Goal: Information Seeking & Learning: Learn about a topic

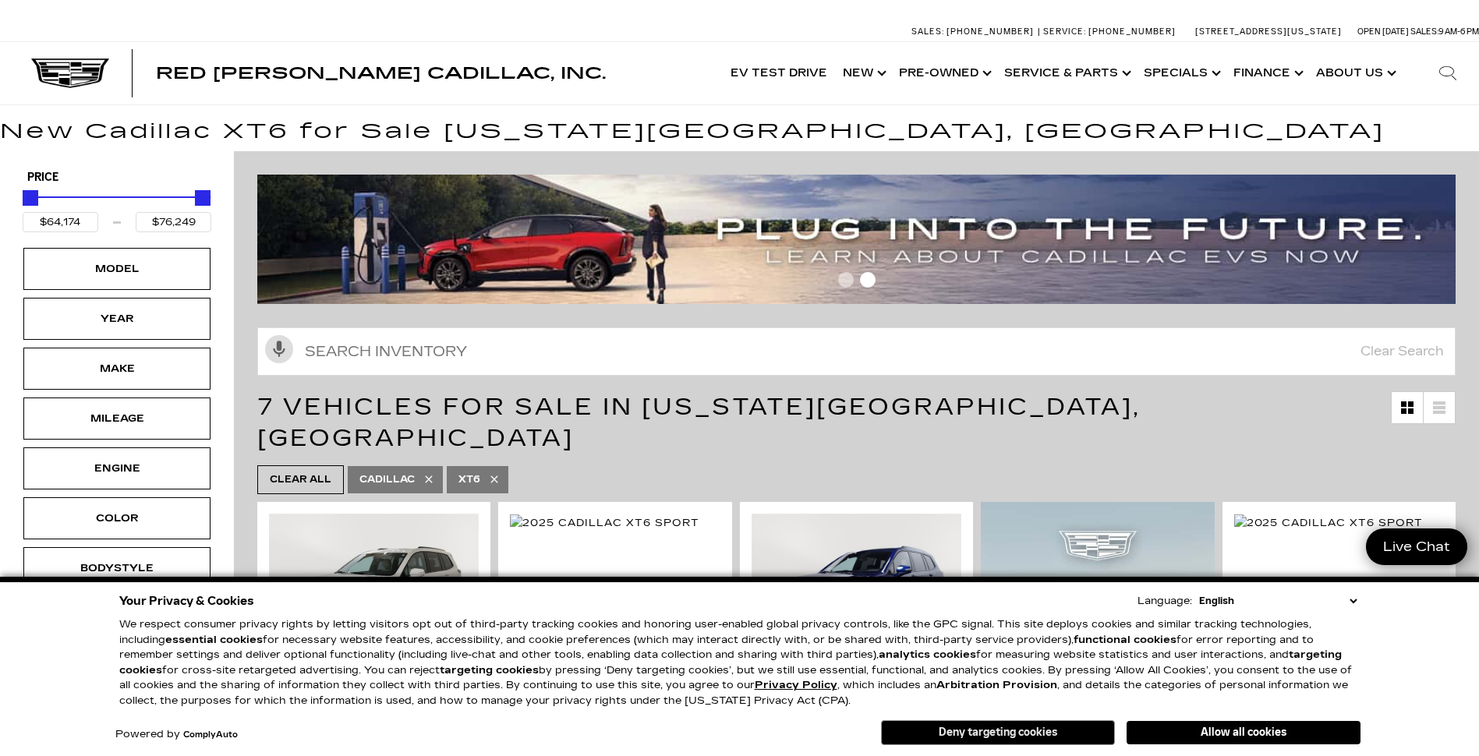
click at [1018, 731] on button "Deny targeting cookies" at bounding box center [998, 732] width 234 height 25
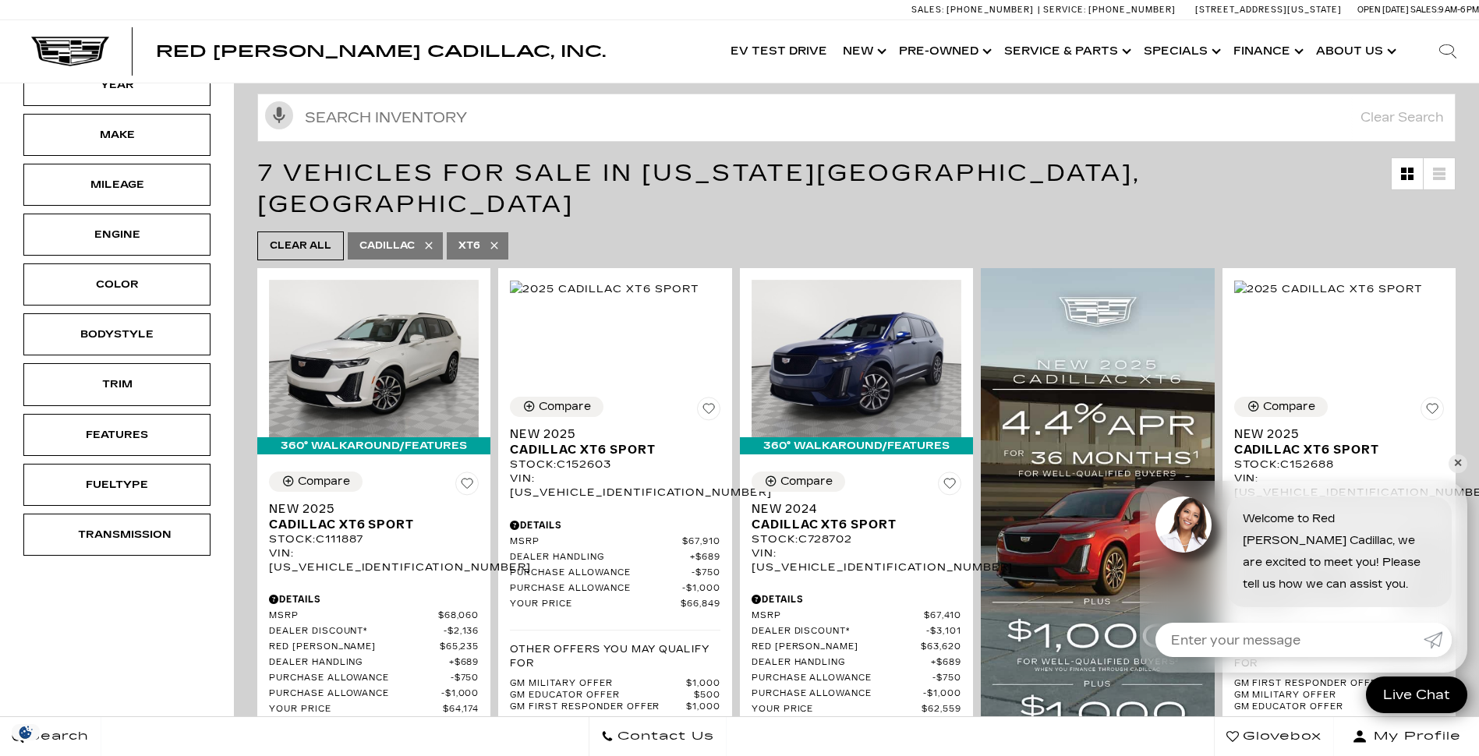
scroll to position [312, 0]
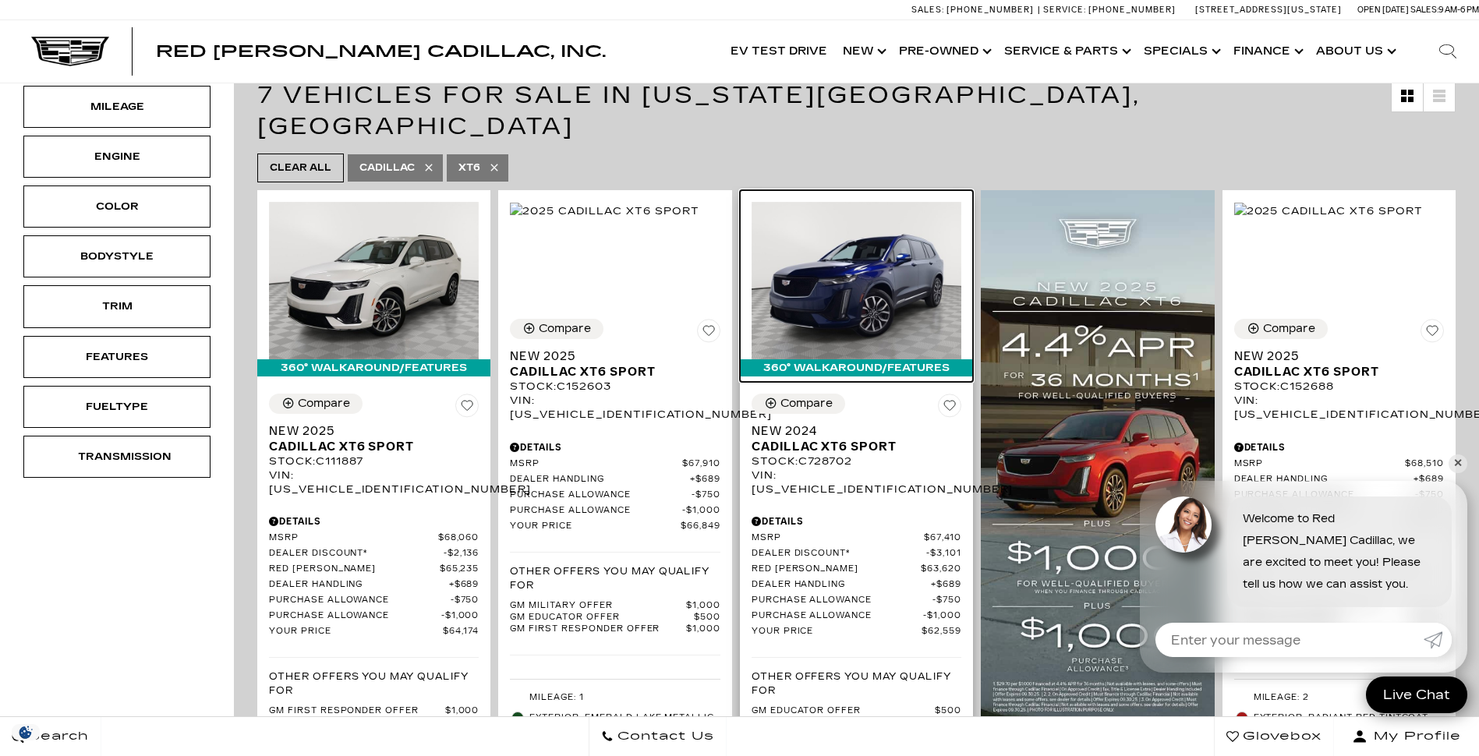
click at [863, 274] on img at bounding box center [857, 280] width 210 height 157
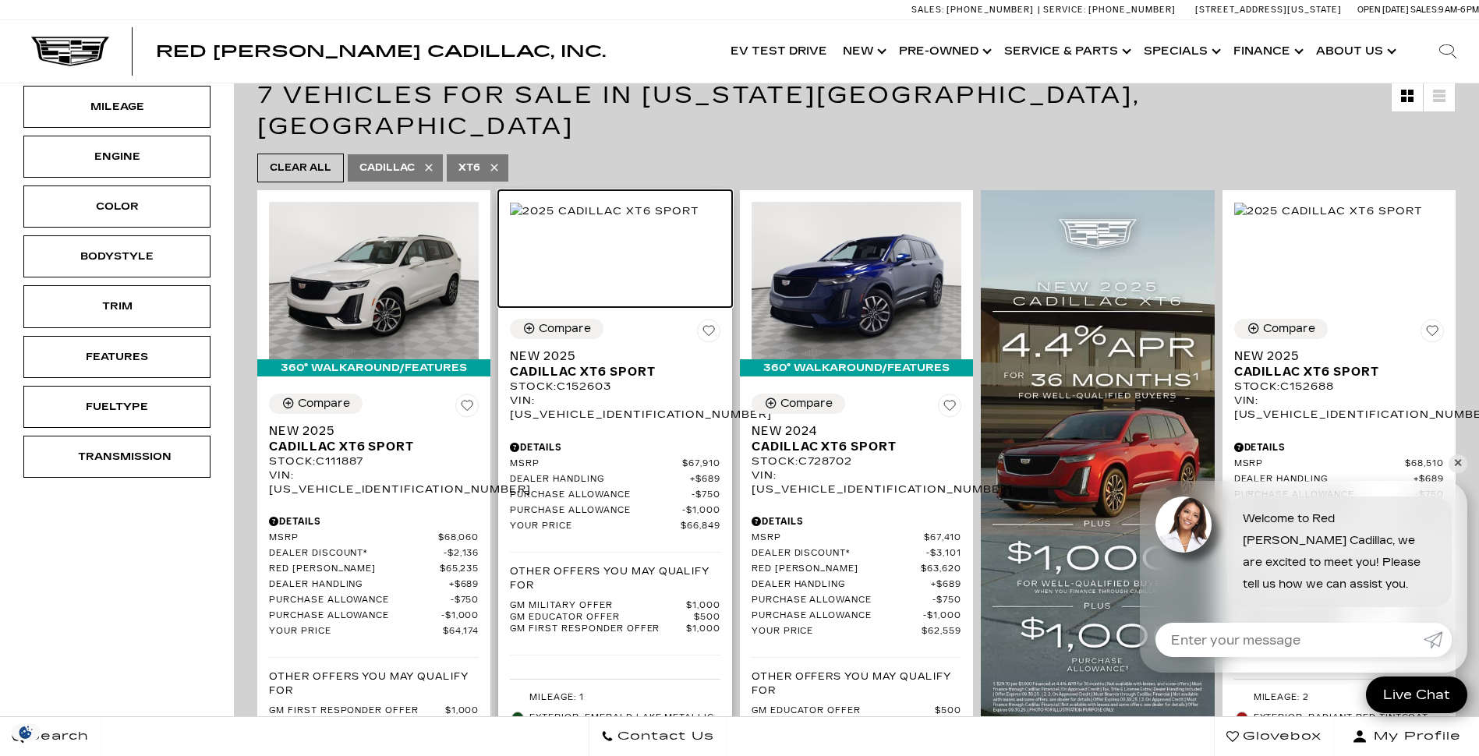
click at [659, 220] on img at bounding box center [604, 211] width 189 height 17
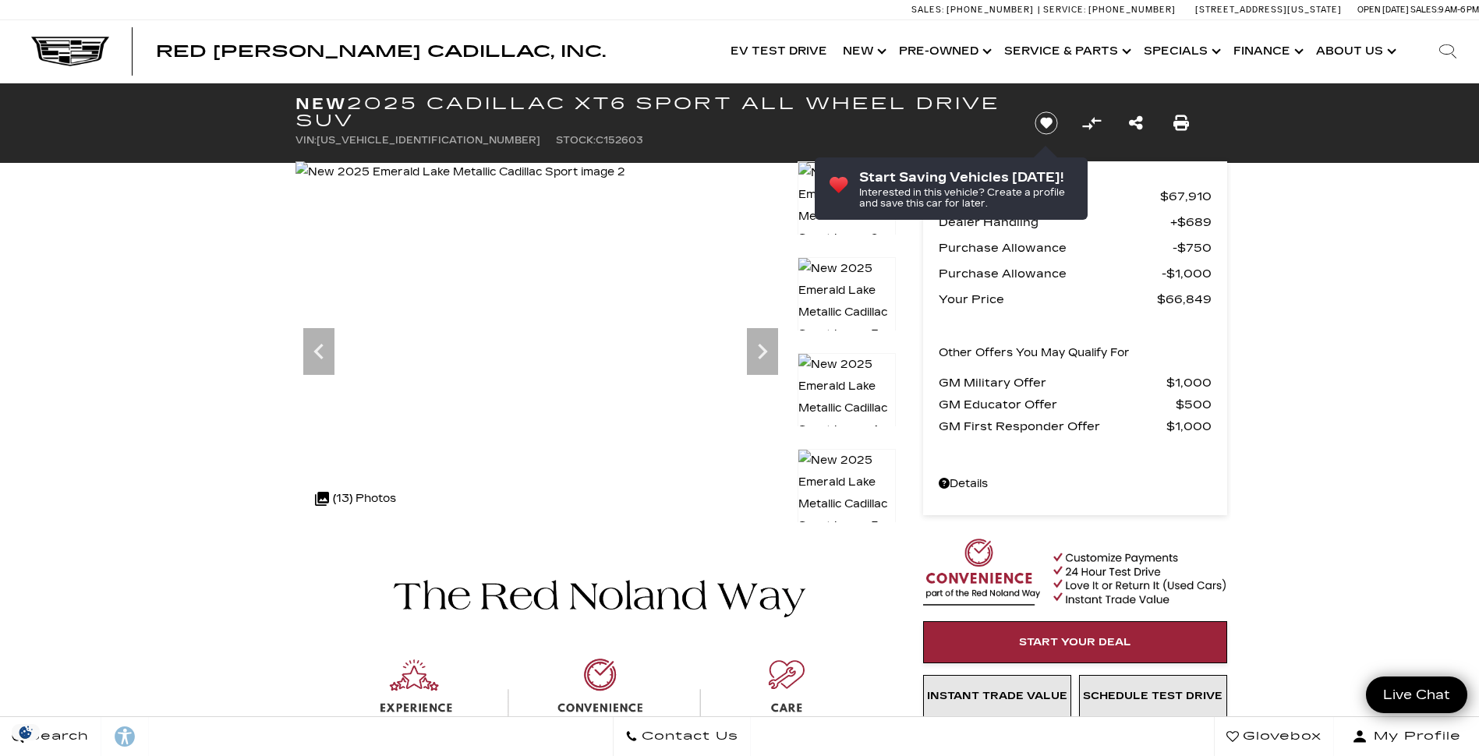
click at [763, 352] on icon "Next" at bounding box center [762, 352] width 9 height 16
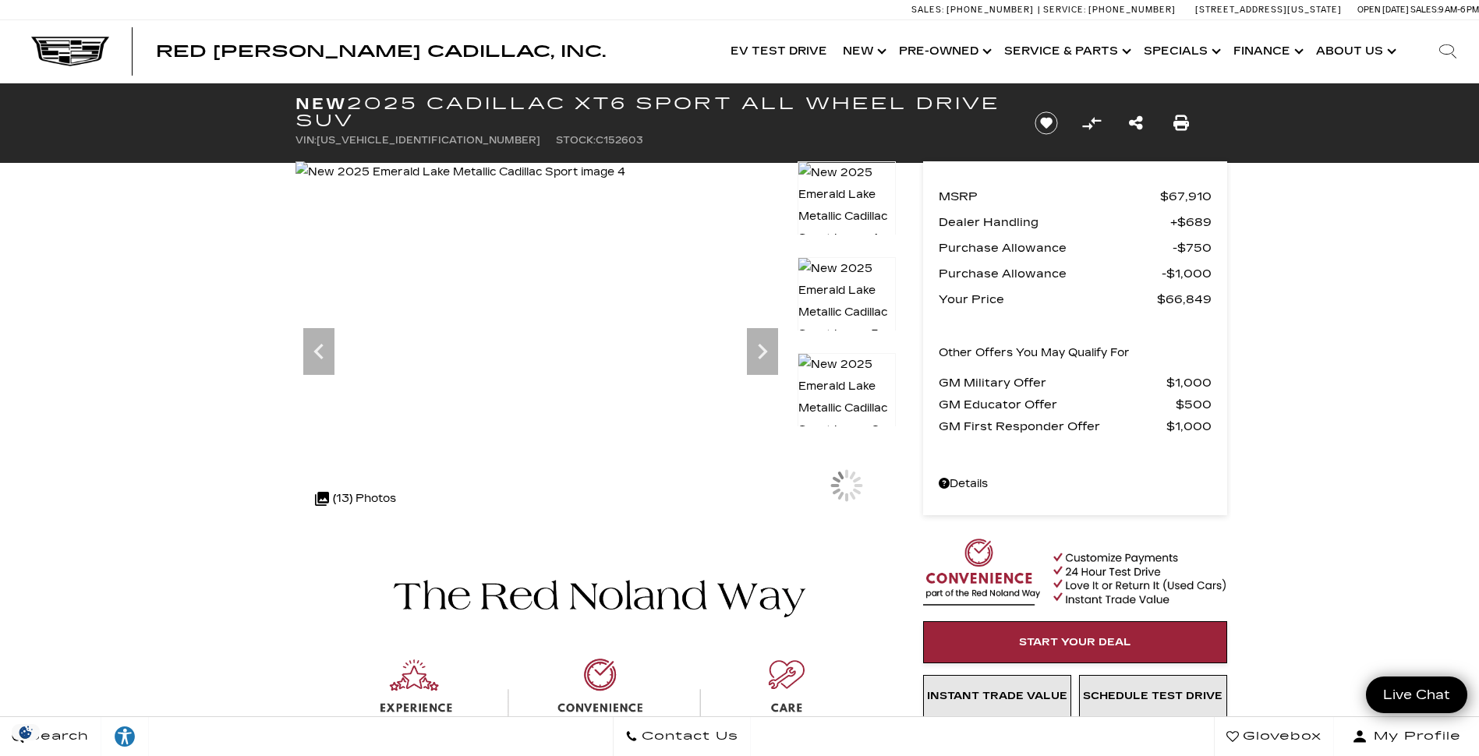
click at [763, 352] on icon "Next" at bounding box center [762, 352] width 9 height 16
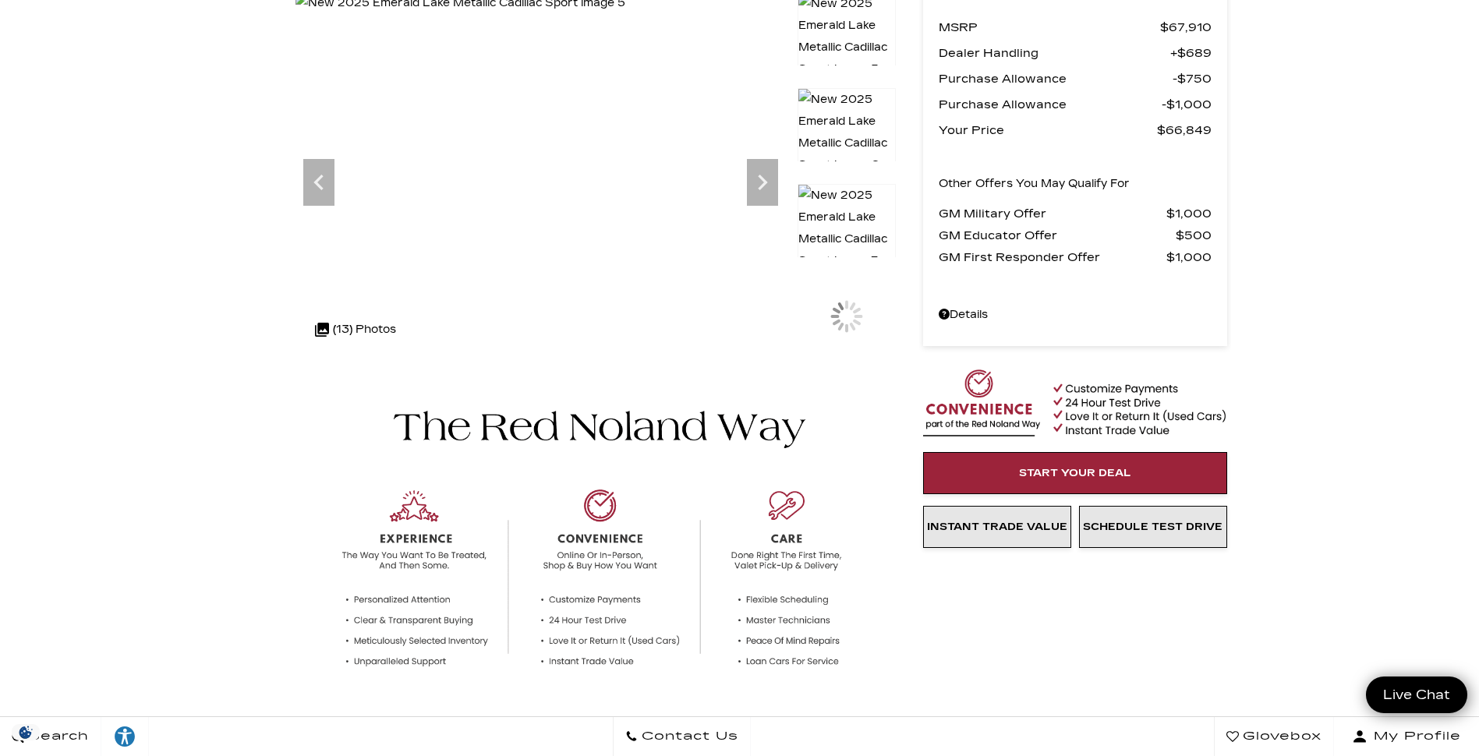
scroll to position [468, 0]
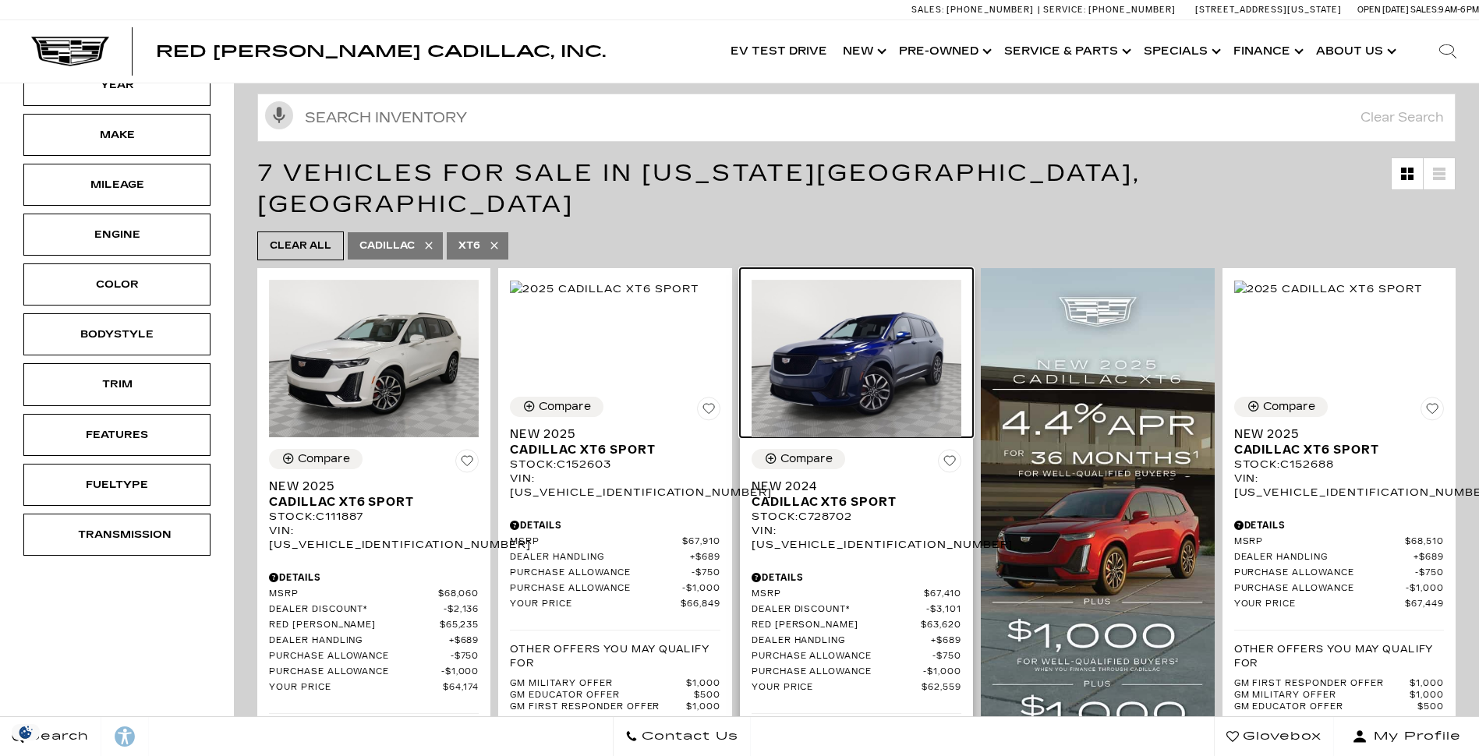
click at [866, 353] on img at bounding box center [857, 358] width 210 height 157
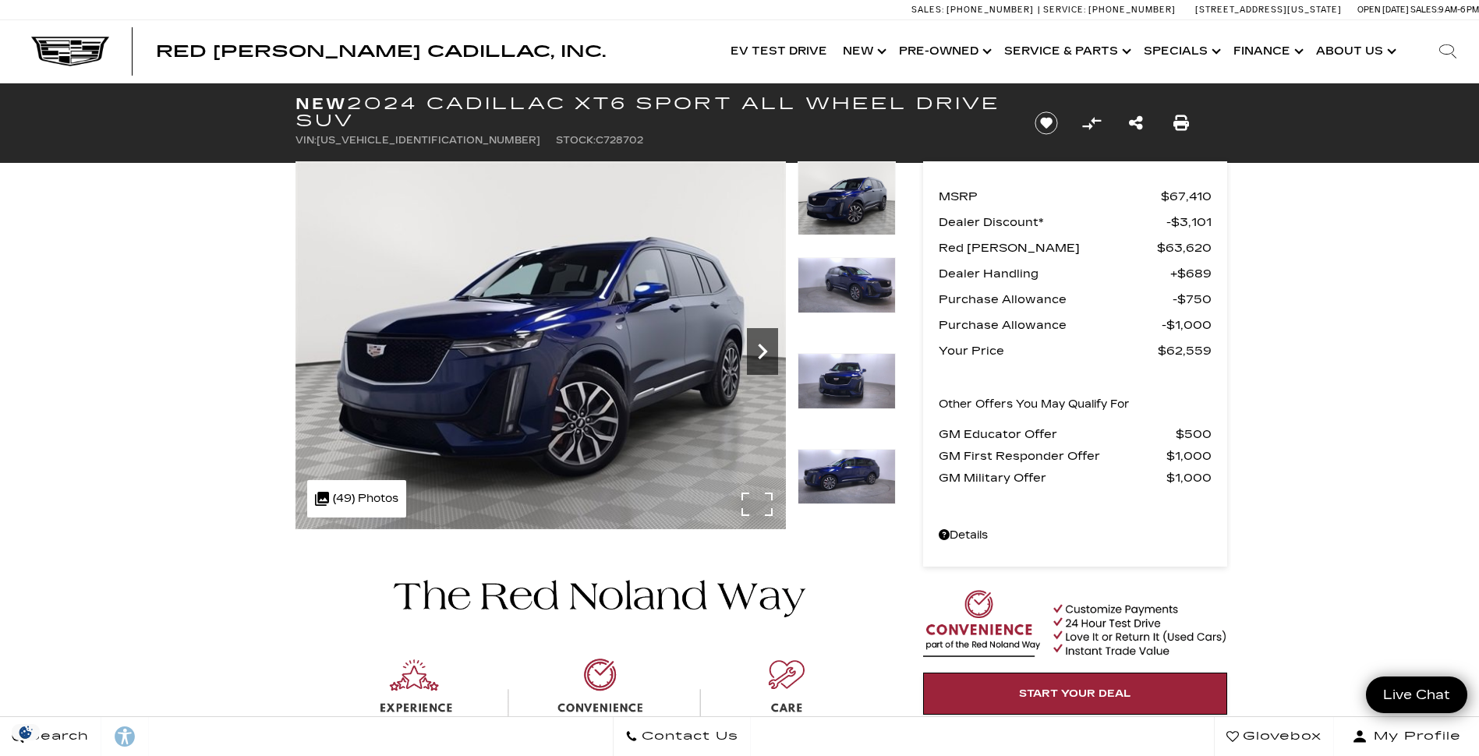
click at [764, 353] on icon "Next" at bounding box center [762, 352] width 9 height 16
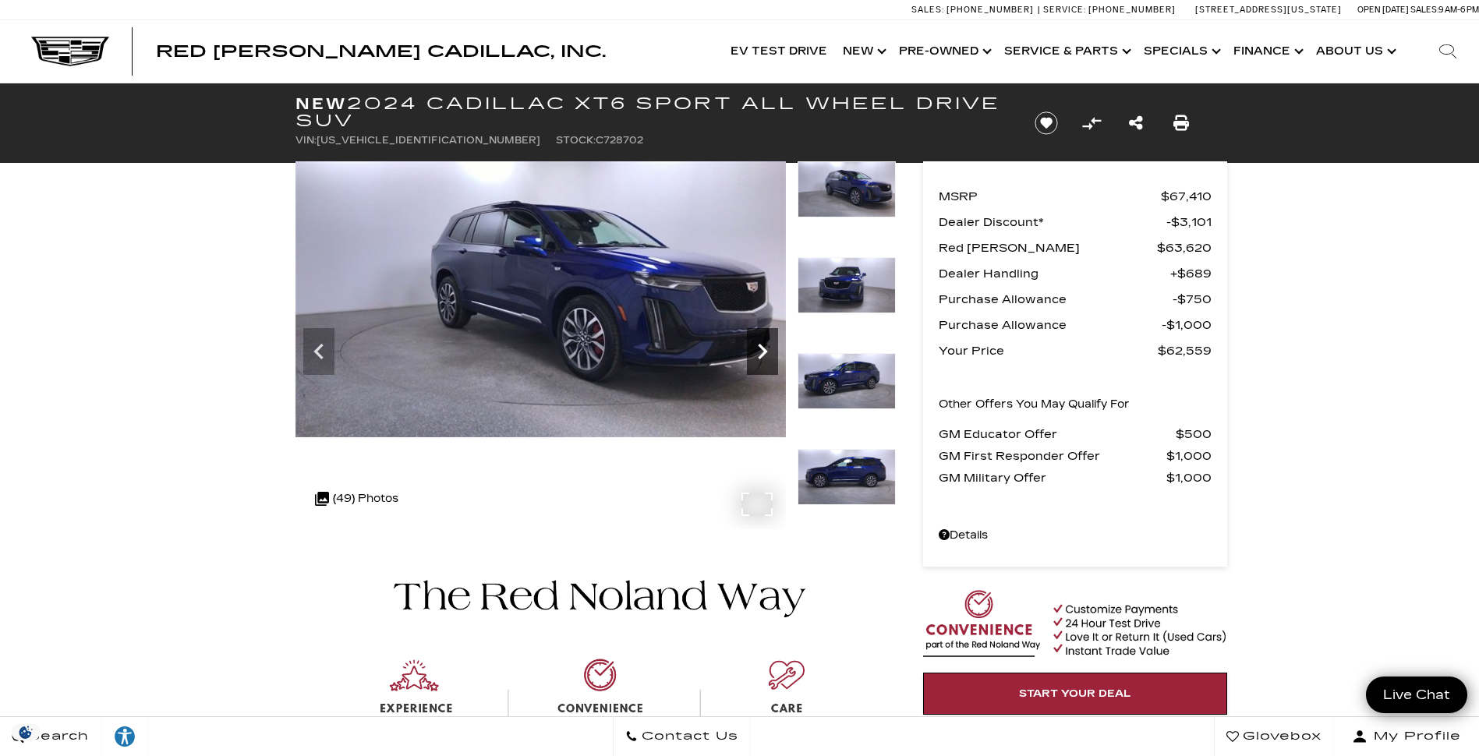
click at [764, 353] on icon "Next" at bounding box center [762, 352] width 9 height 16
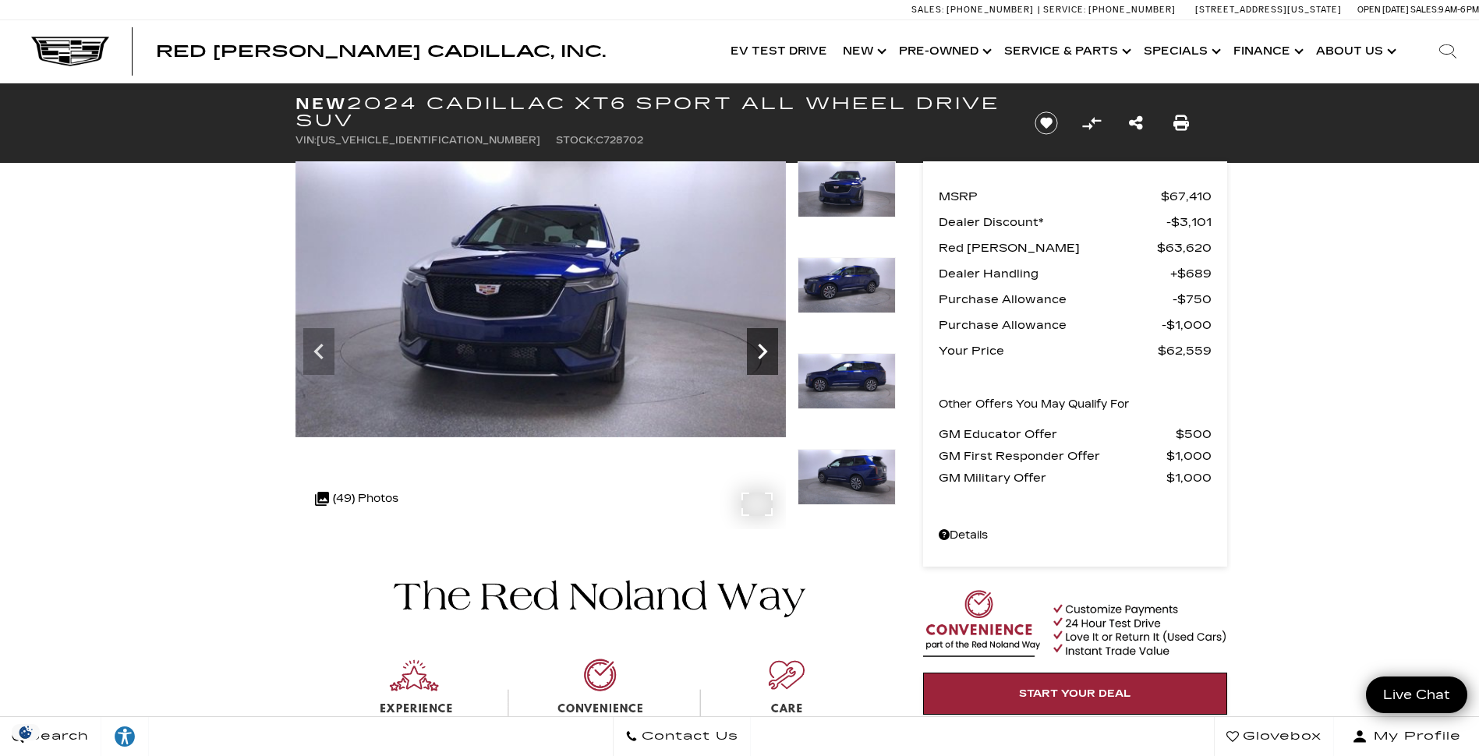
click at [764, 353] on icon "Next" at bounding box center [762, 352] width 9 height 16
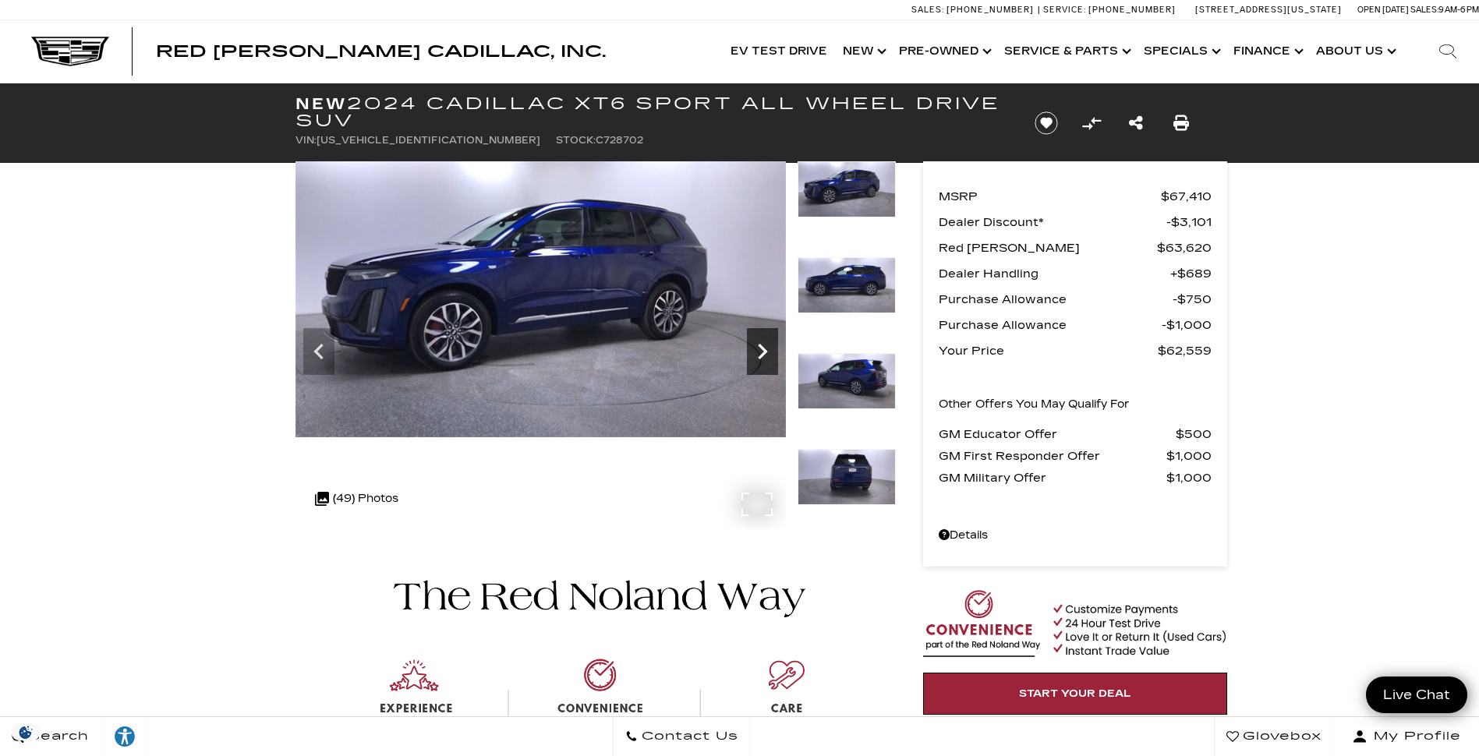
click at [764, 353] on icon "Next" at bounding box center [762, 352] width 9 height 16
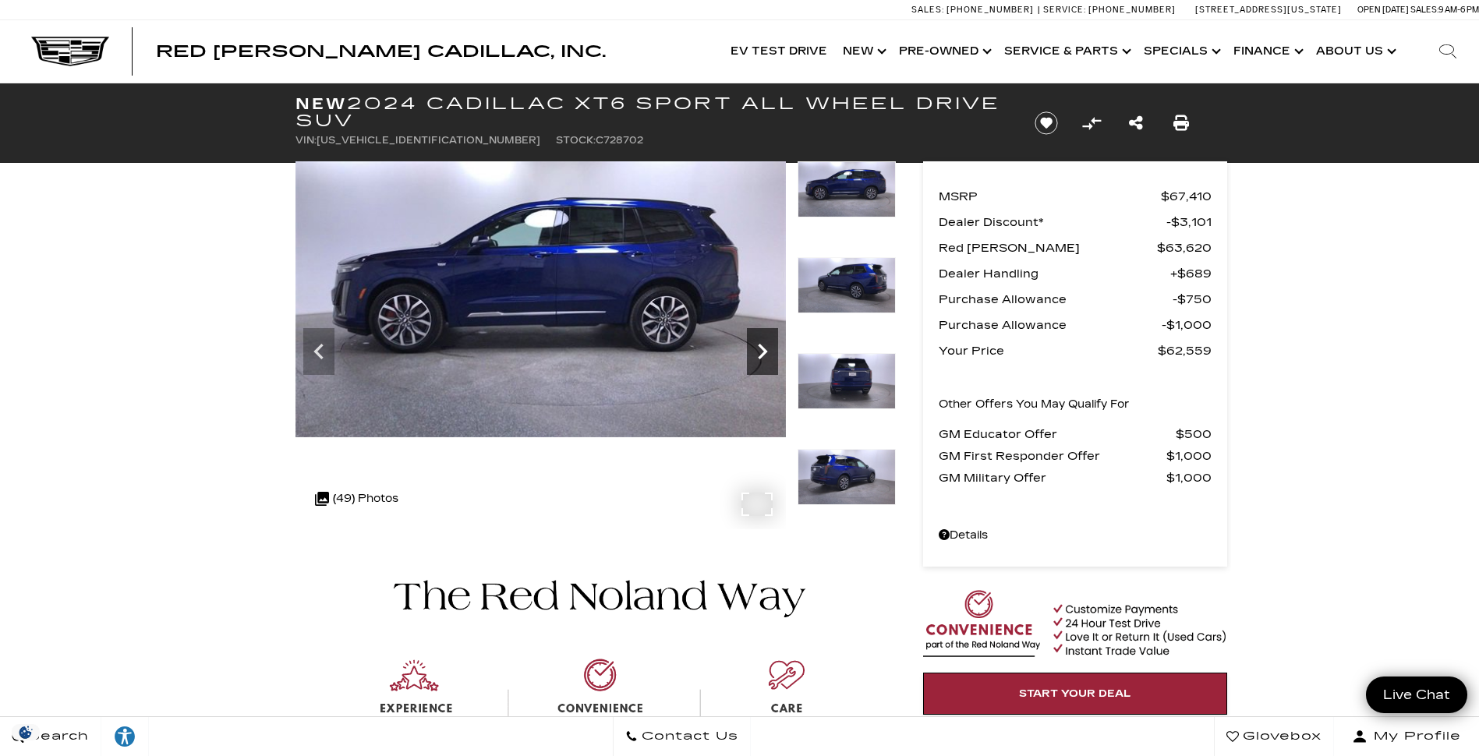
click at [764, 353] on icon "Next" at bounding box center [762, 352] width 9 height 16
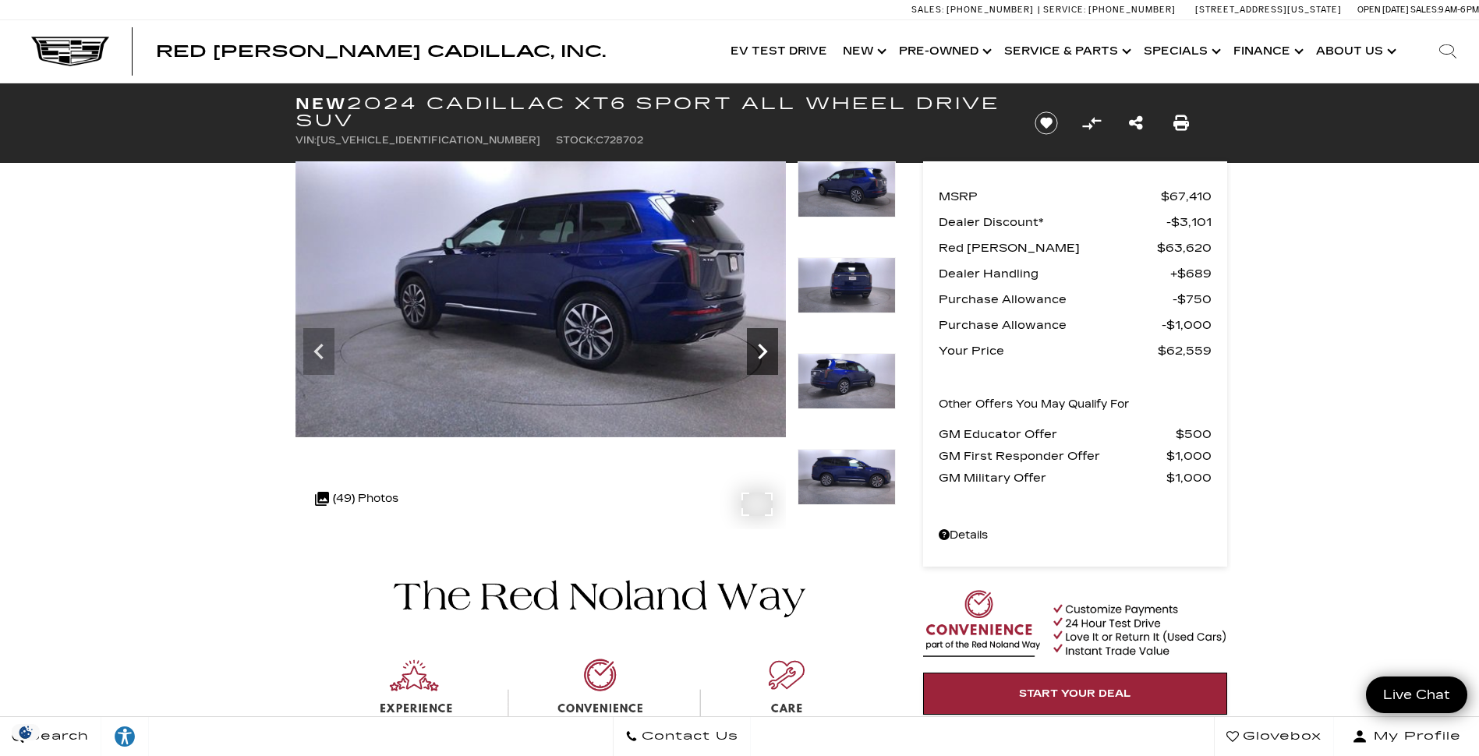
click at [764, 353] on icon "Next" at bounding box center [762, 352] width 9 height 16
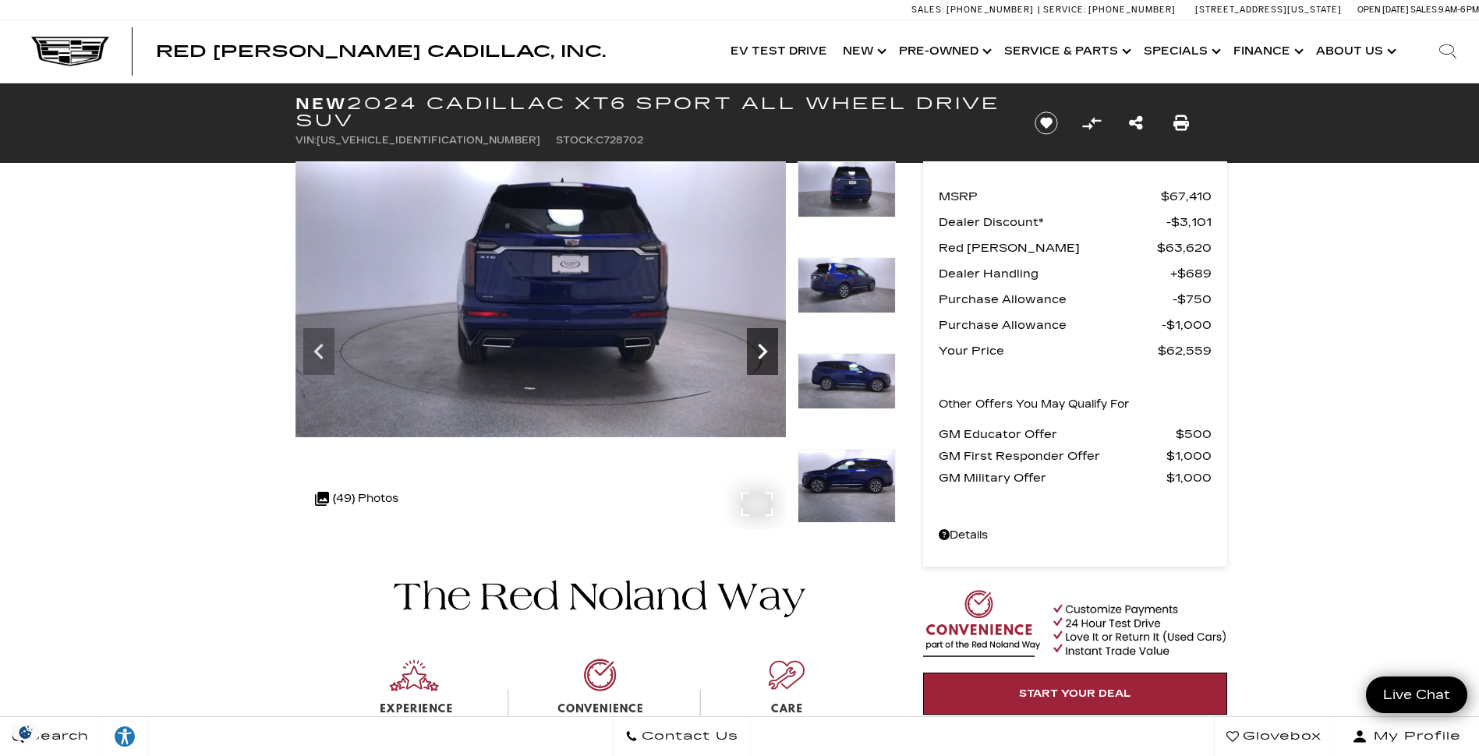
click at [764, 353] on icon "Next" at bounding box center [762, 352] width 9 height 16
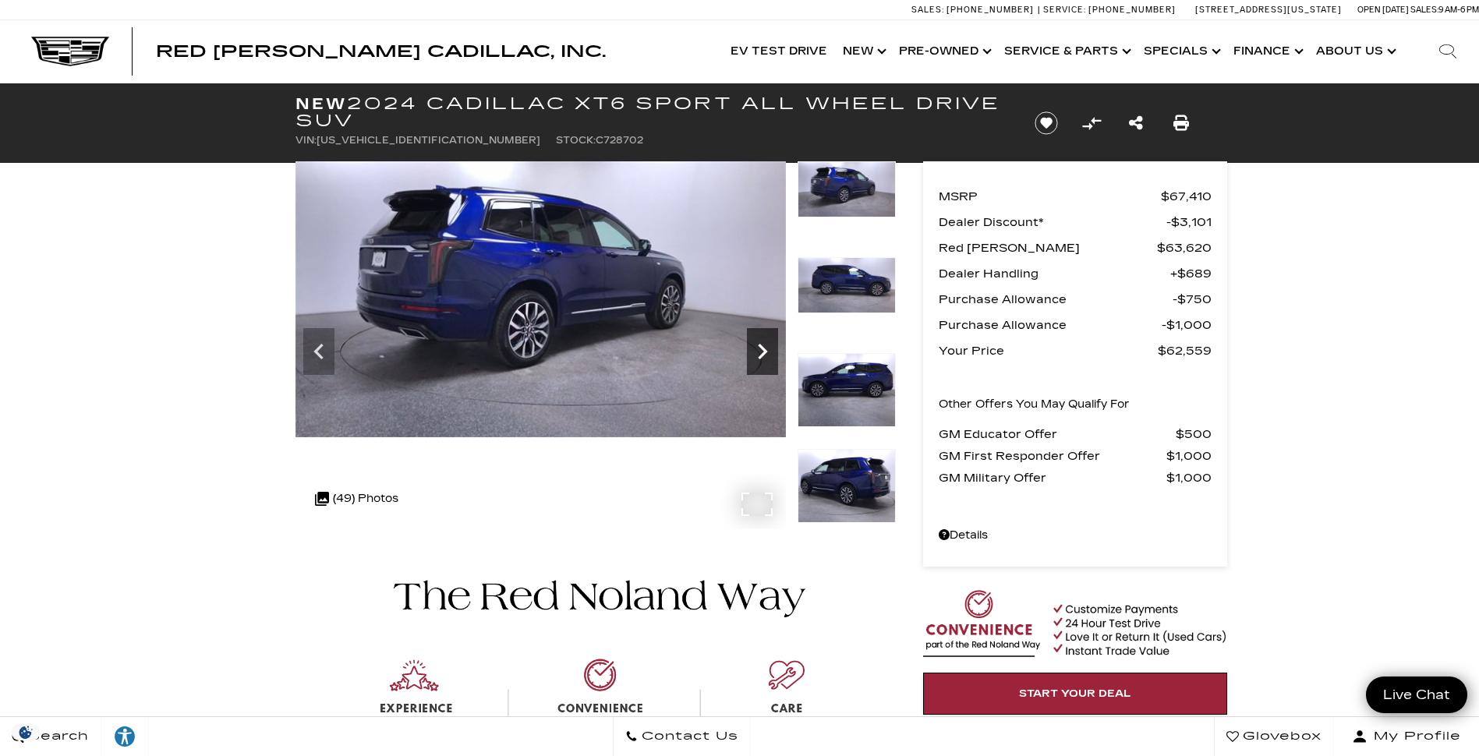
click at [764, 353] on icon "Next" at bounding box center [762, 352] width 9 height 16
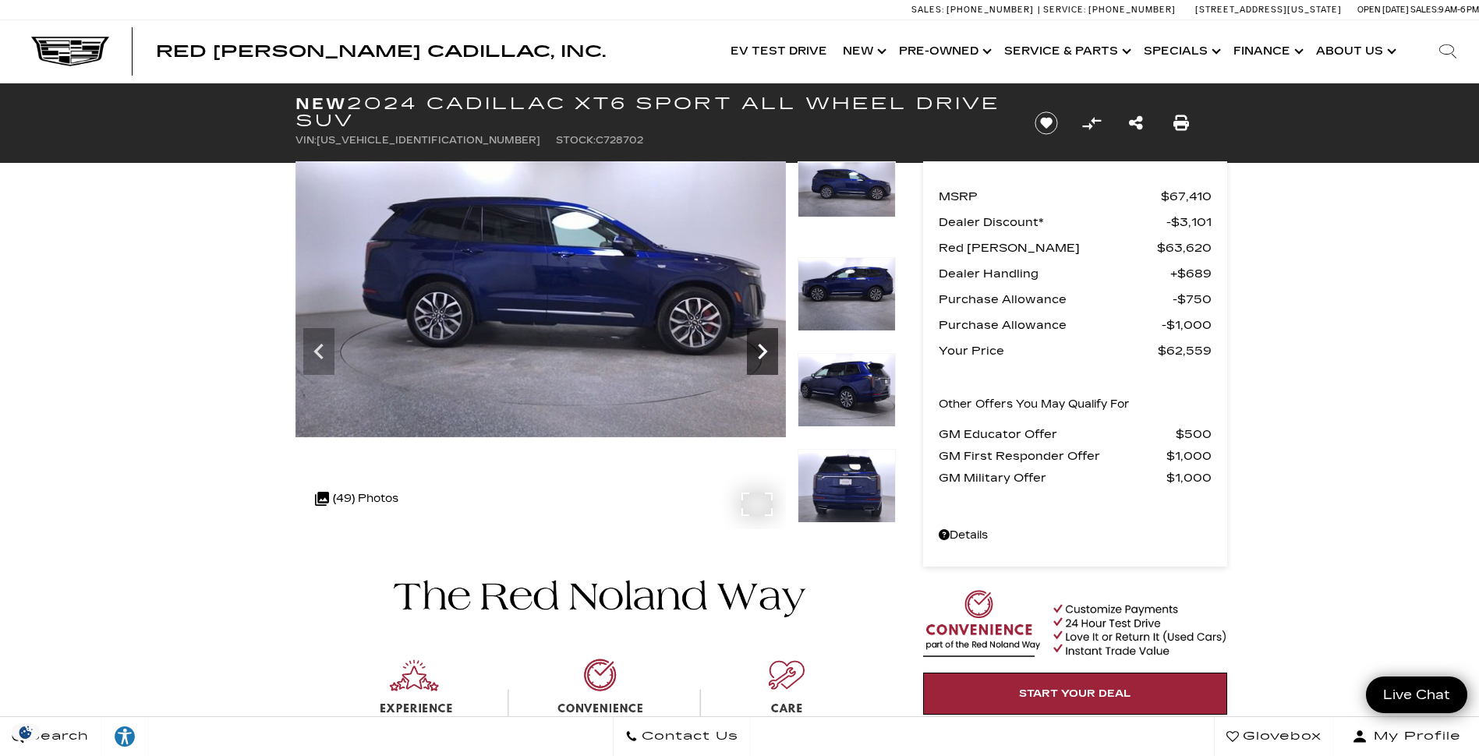
click at [762, 353] on icon "Next" at bounding box center [762, 352] width 9 height 16
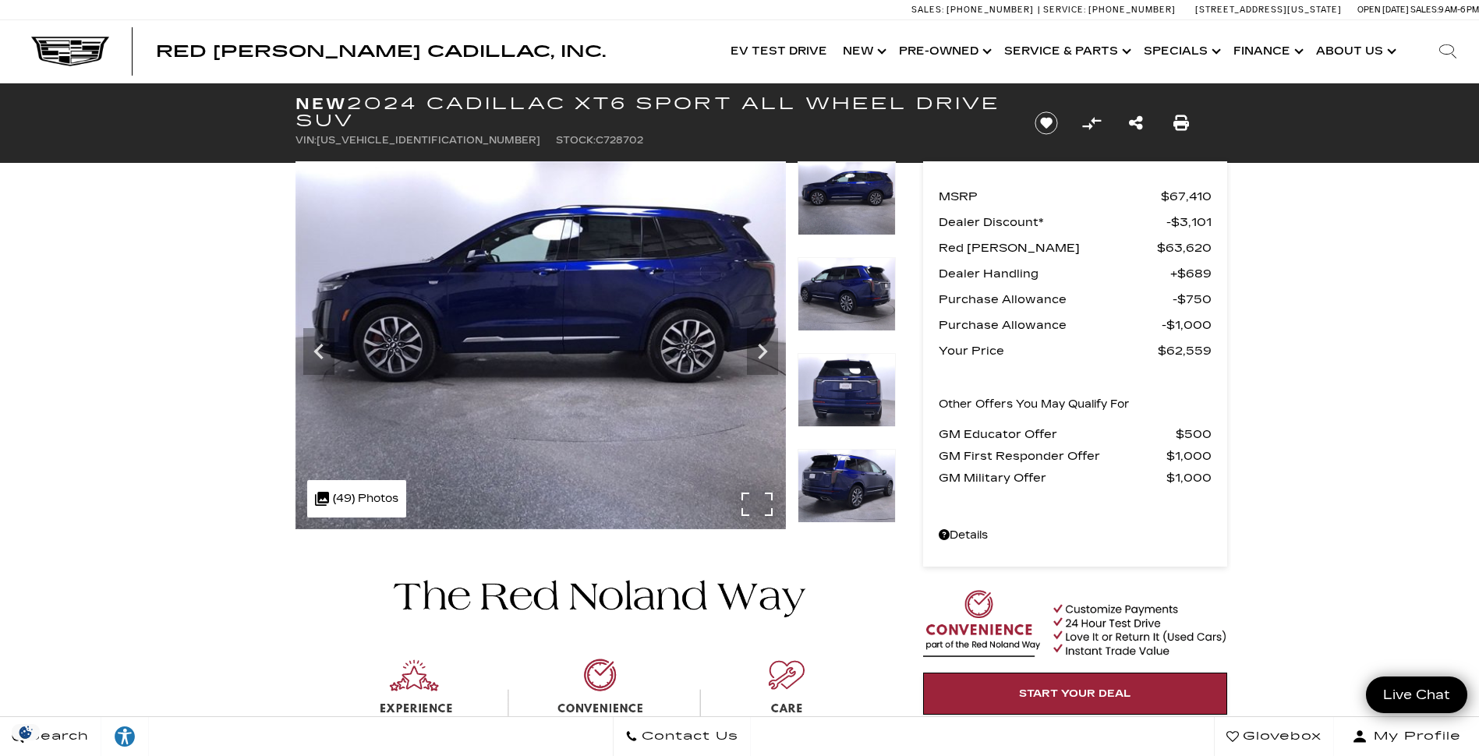
click at [381, 503] on div ".cls-1, .cls-3 { fill: #c50033; } .cls-1 { clip-rule: evenodd; } .cls-2 { clip-…" at bounding box center [356, 498] width 99 height 37
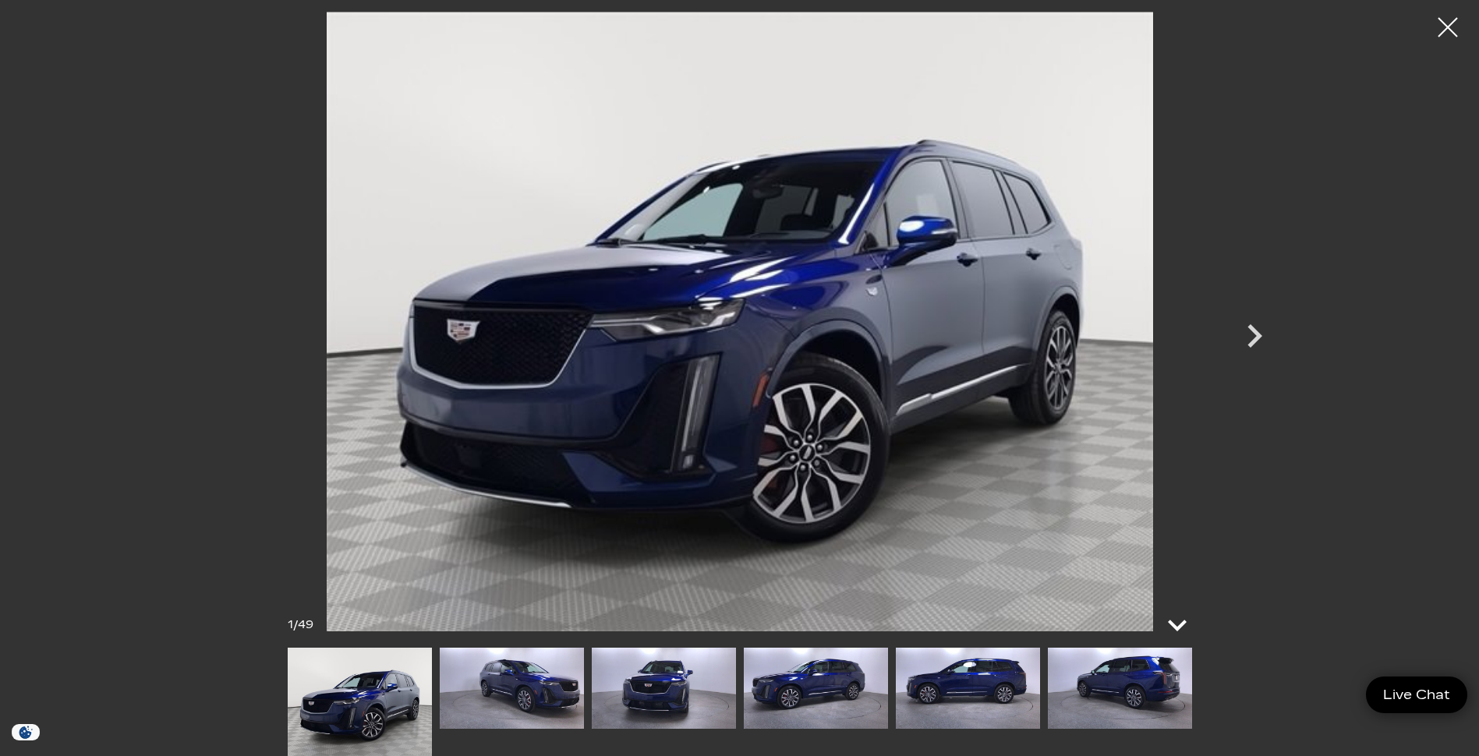
click at [1180, 622] on icon at bounding box center [1177, 625] width 37 height 37
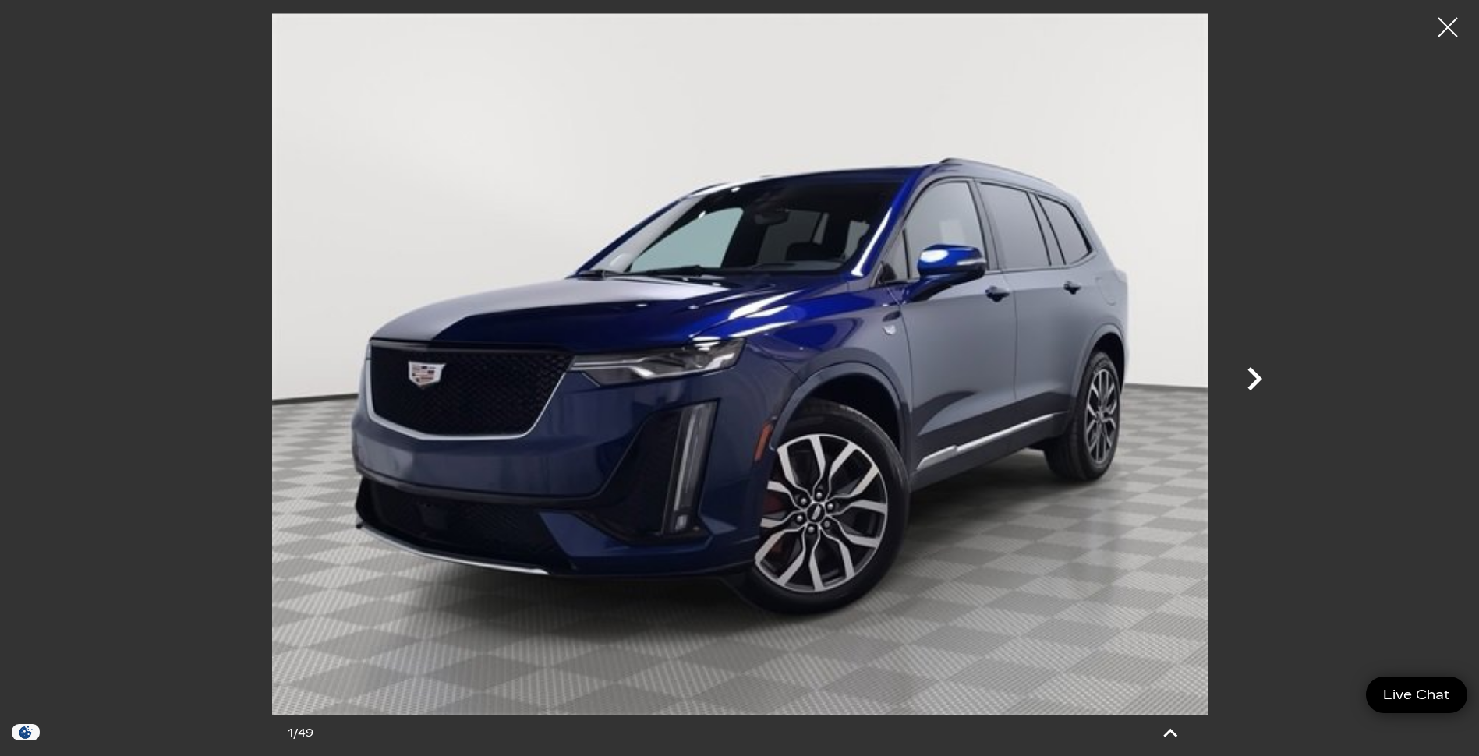
click at [1263, 391] on icon "Next" at bounding box center [1254, 379] width 47 height 47
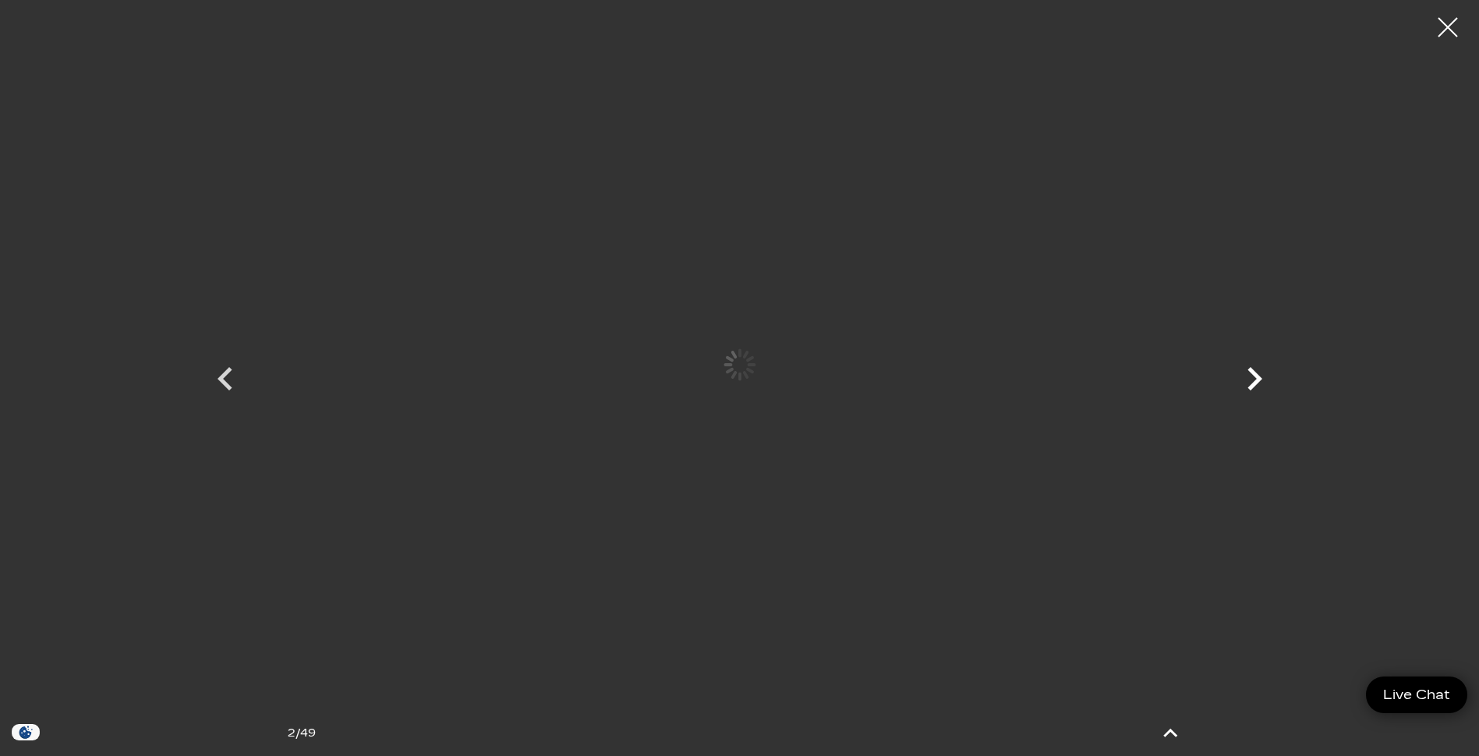
click at [1258, 377] on icon "Next" at bounding box center [1254, 378] width 15 height 23
click at [1257, 377] on icon "Next" at bounding box center [1254, 378] width 15 height 23
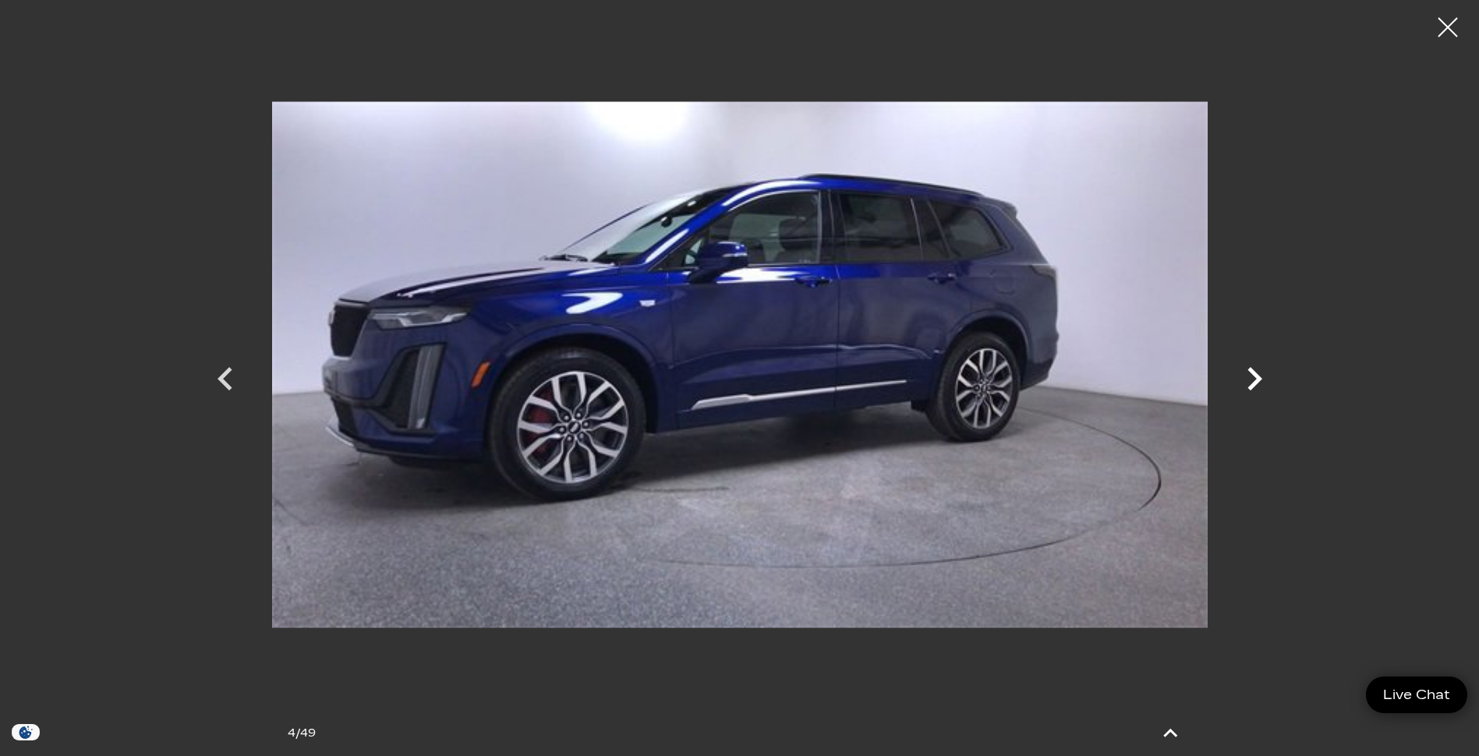
click at [1257, 377] on icon "Next" at bounding box center [1254, 378] width 15 height 23
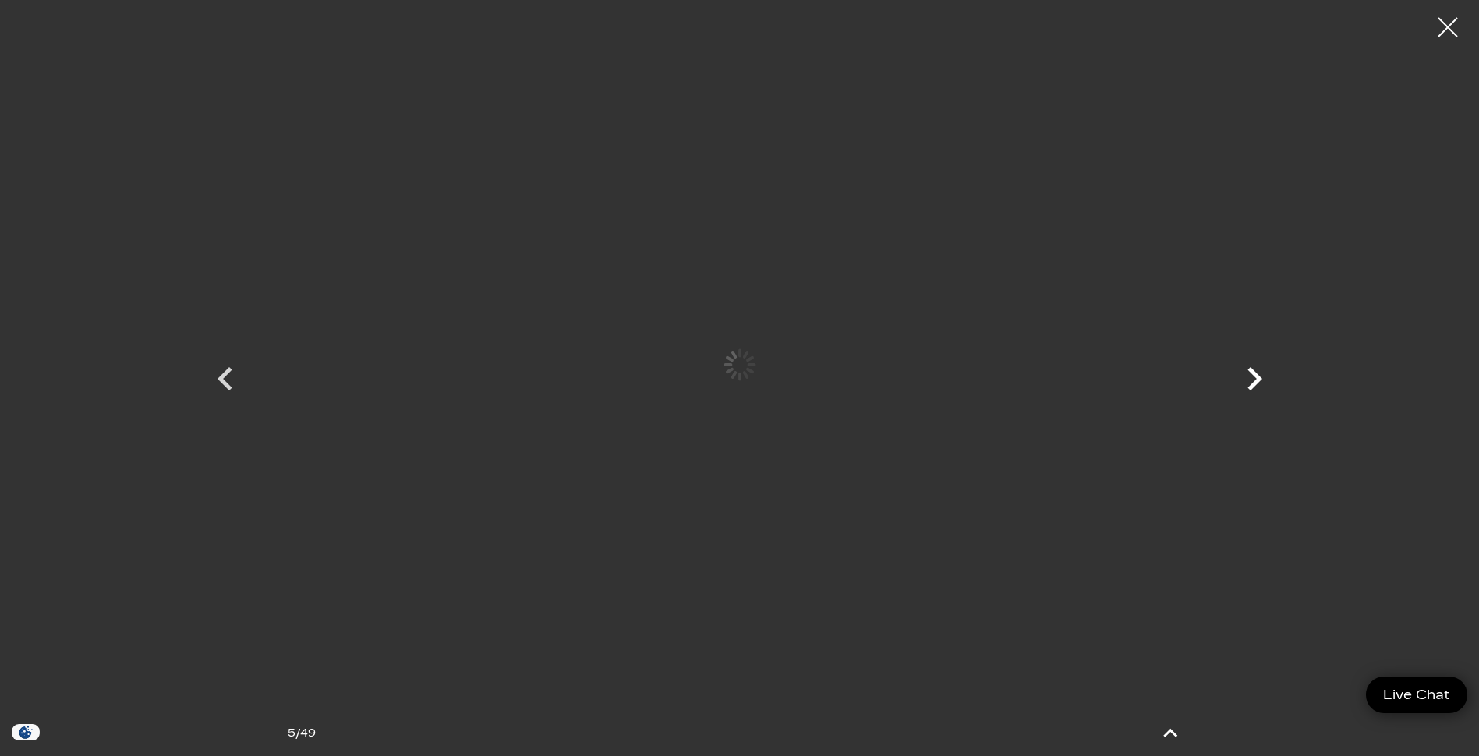
click at [1257, 377] on icon "Next" at bounding box center [1254, 378] width 15 height 23
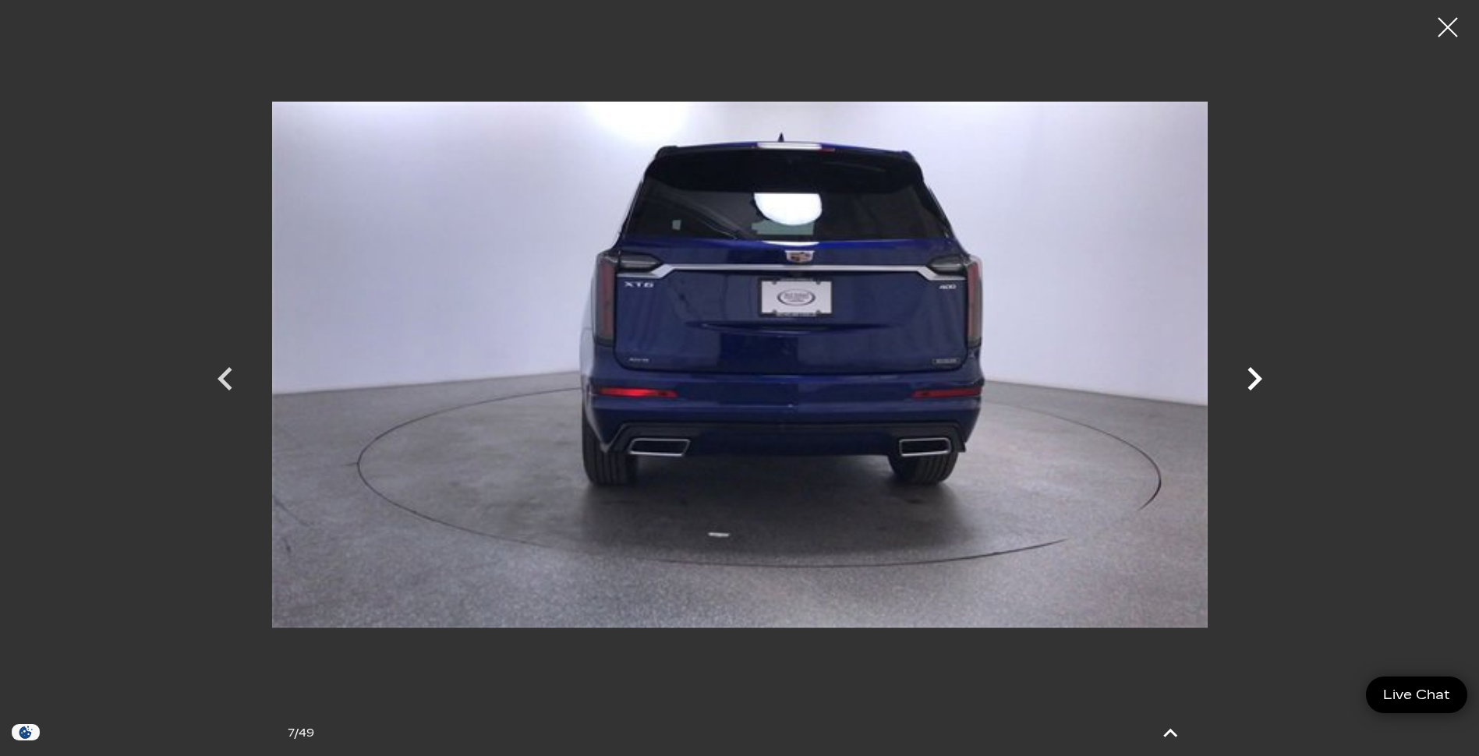
click at [1257, 377] on icon "Next" at bounding box center [1254, 378] width 15 height 23
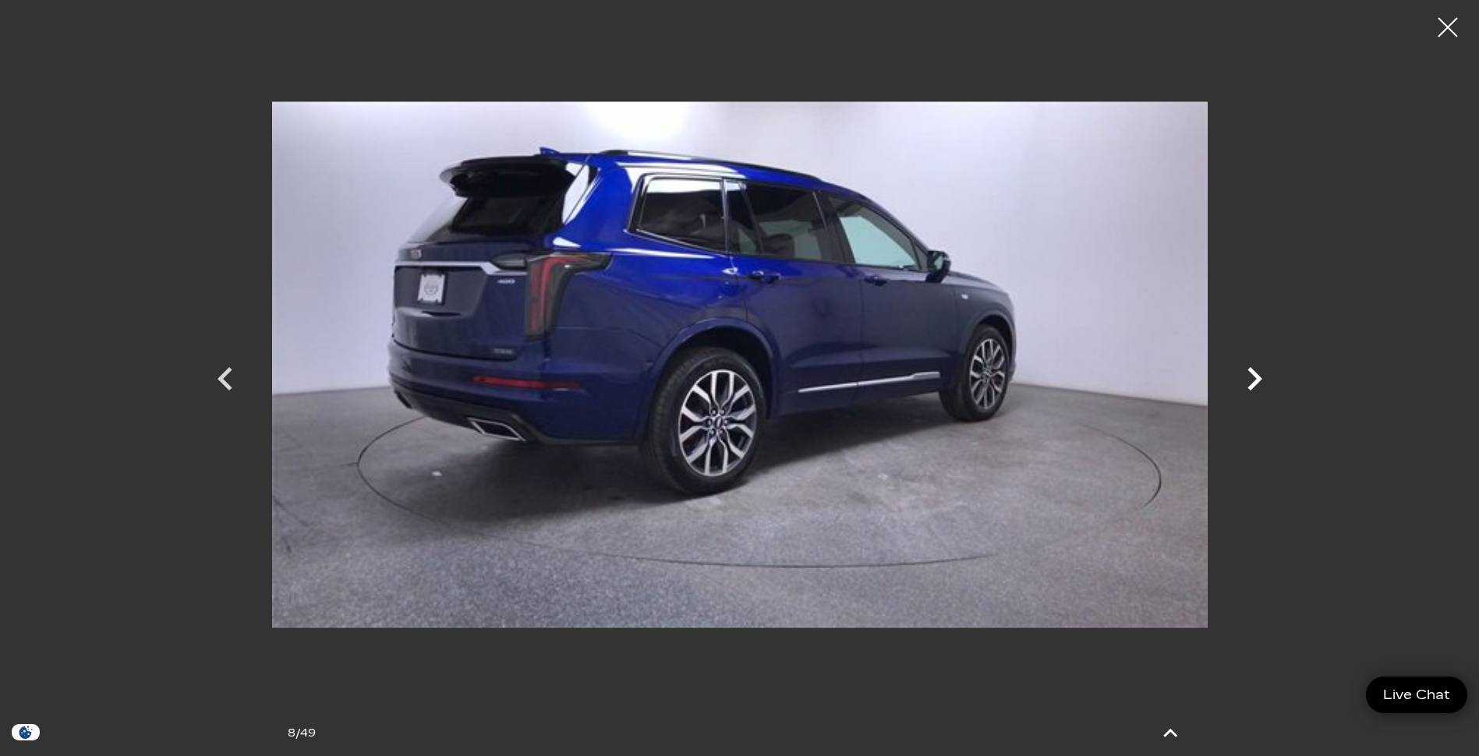
click at [1257, 377] on icon "Next" at bounding box center [1254, 378] width 15 height 23
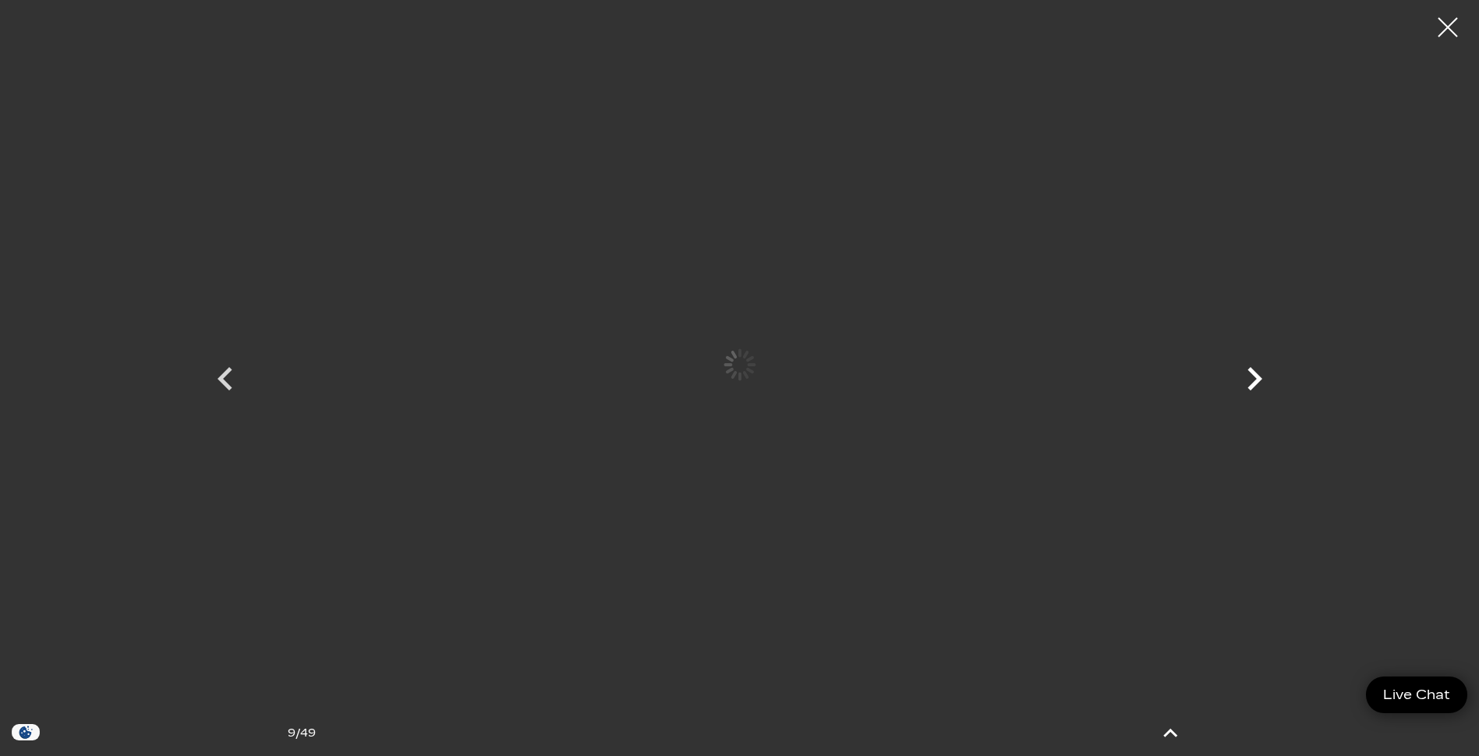
click at [1257, 377] on icon "Next" at bounding box center [1254, 378] width 15 height 23
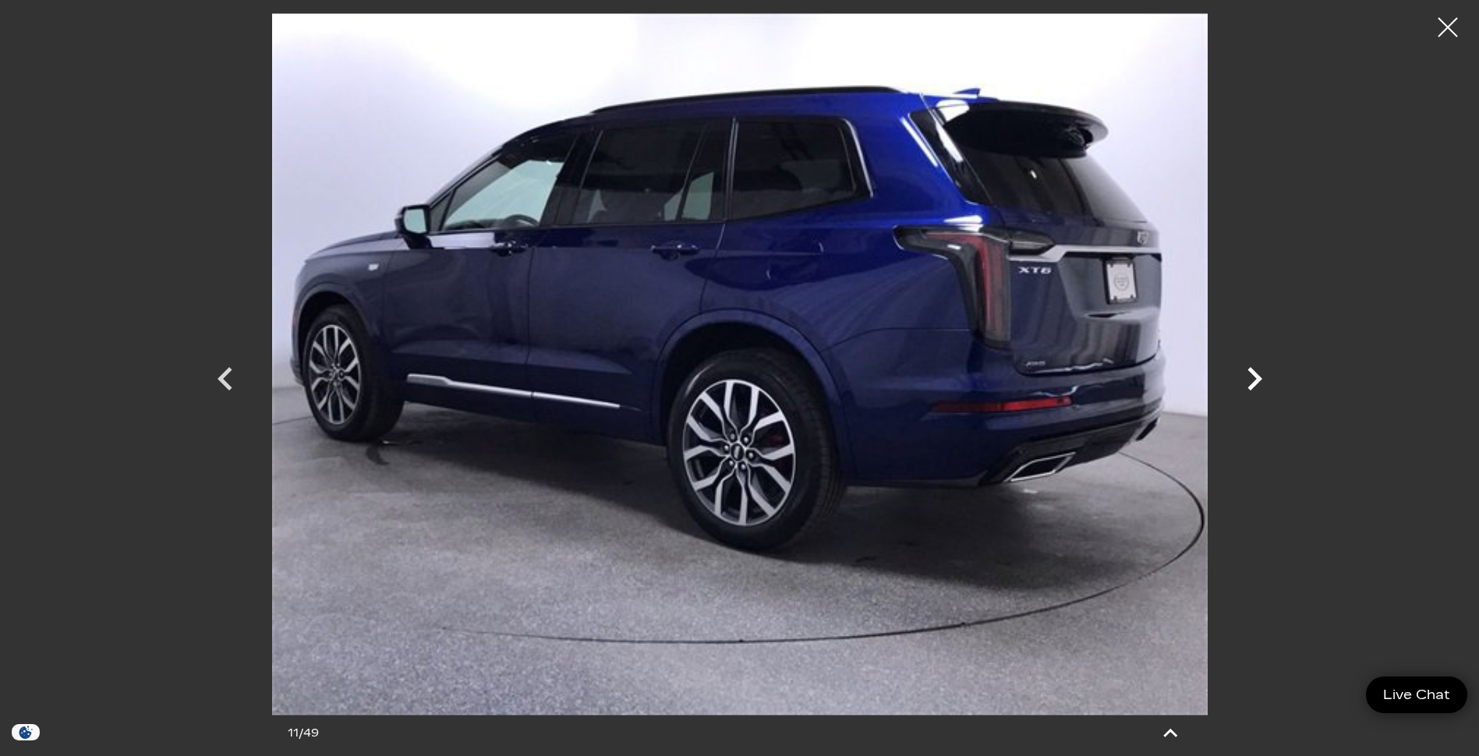
click at [1257, 377] on icon "Next" at bounding box center [1254, 378] width 15 height 23
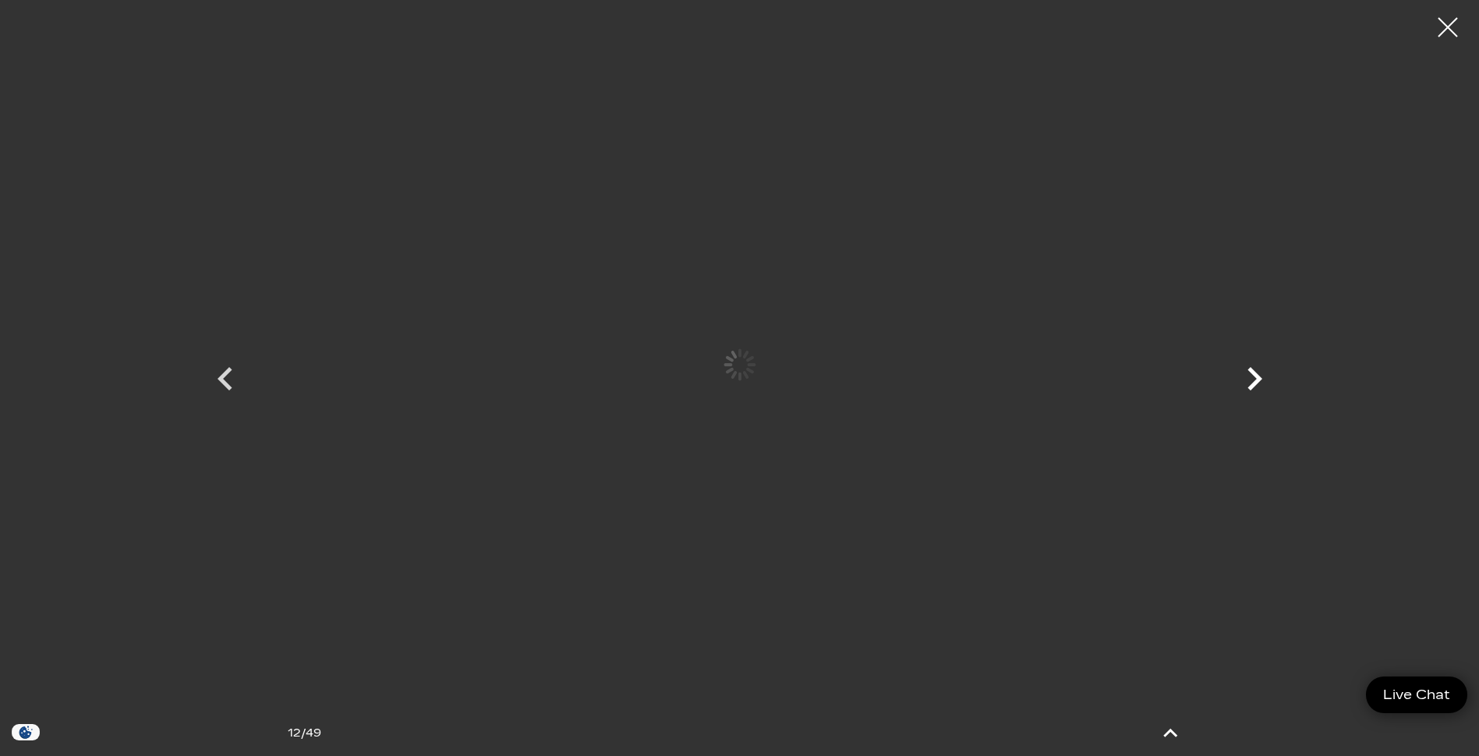
click at [1257, 377] on icon "Next" at bounding box center [1254, 378] width 15 height 23
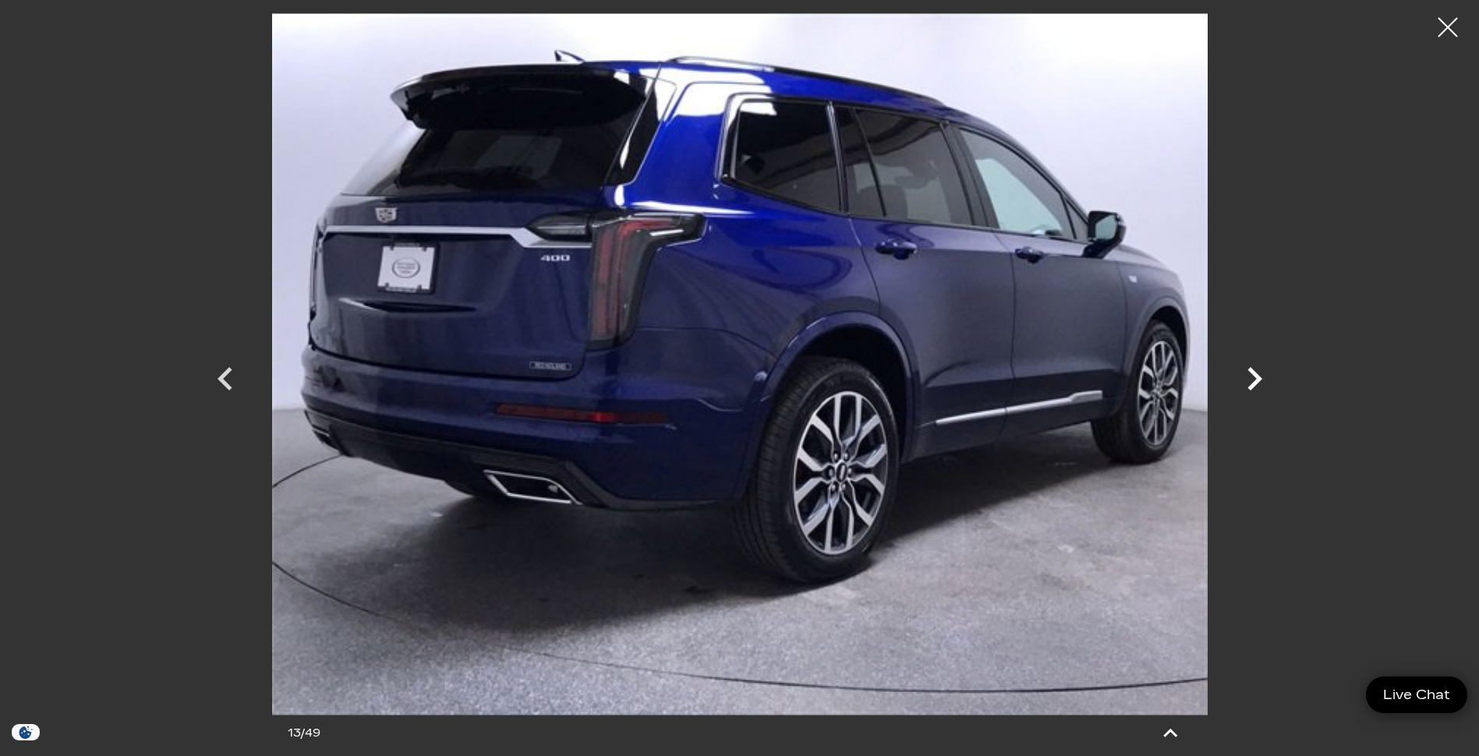
click at [1257, 377] on icon "Next" at bounding box center [1254, 378] width 15 height 23
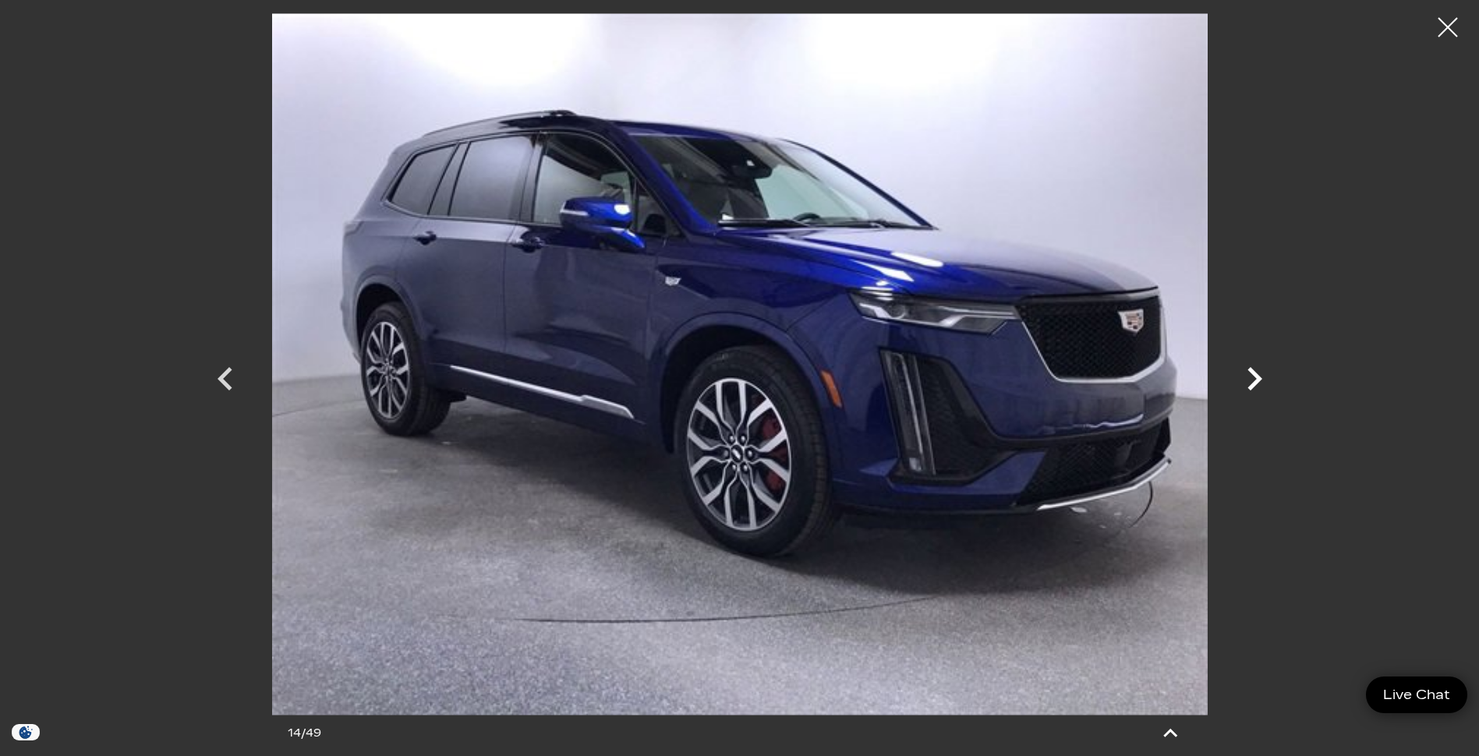
click at [1257, 377] on icon "Next" at bounding box center [1254, 378] width 15 height 23
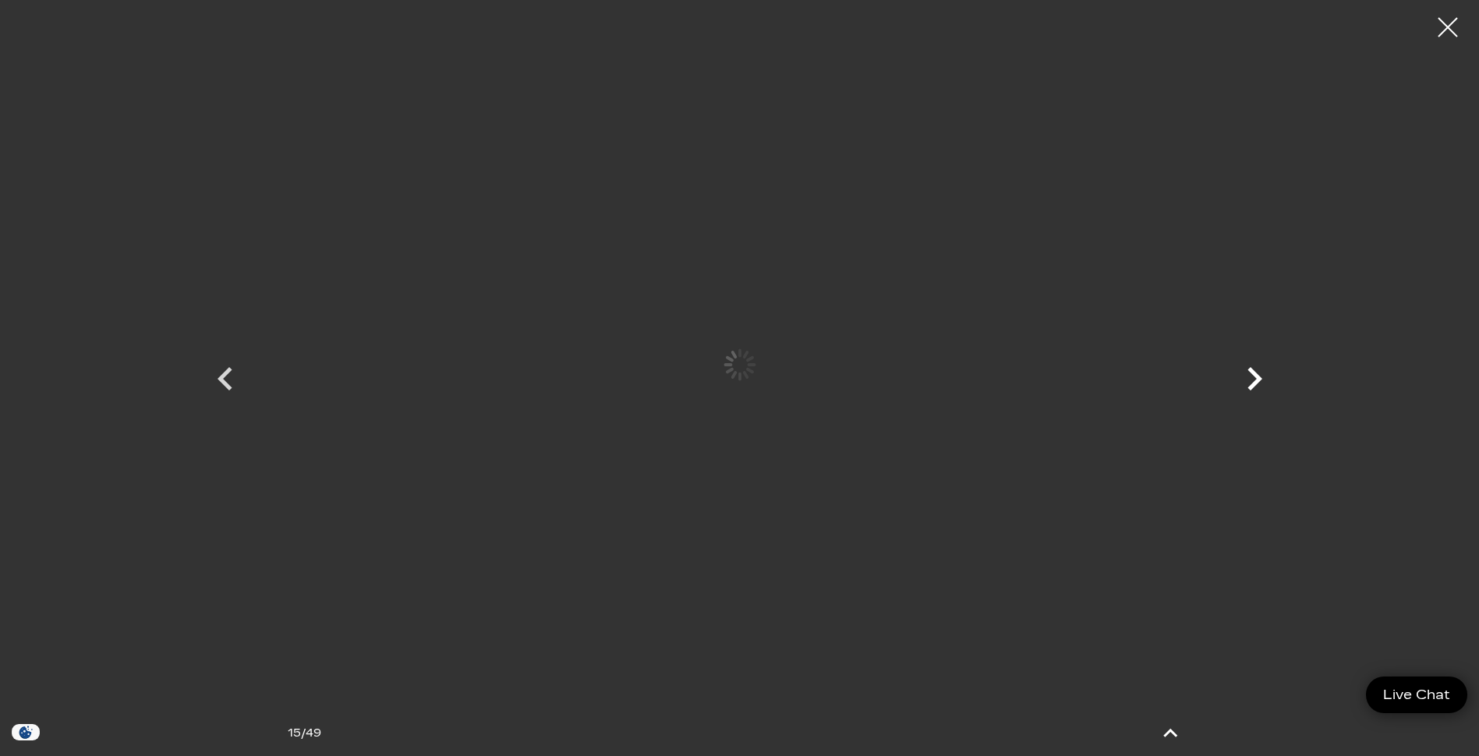
click at [1257, 377] on icon "Next" at bounding box center [1254, 378] width 15 height 23
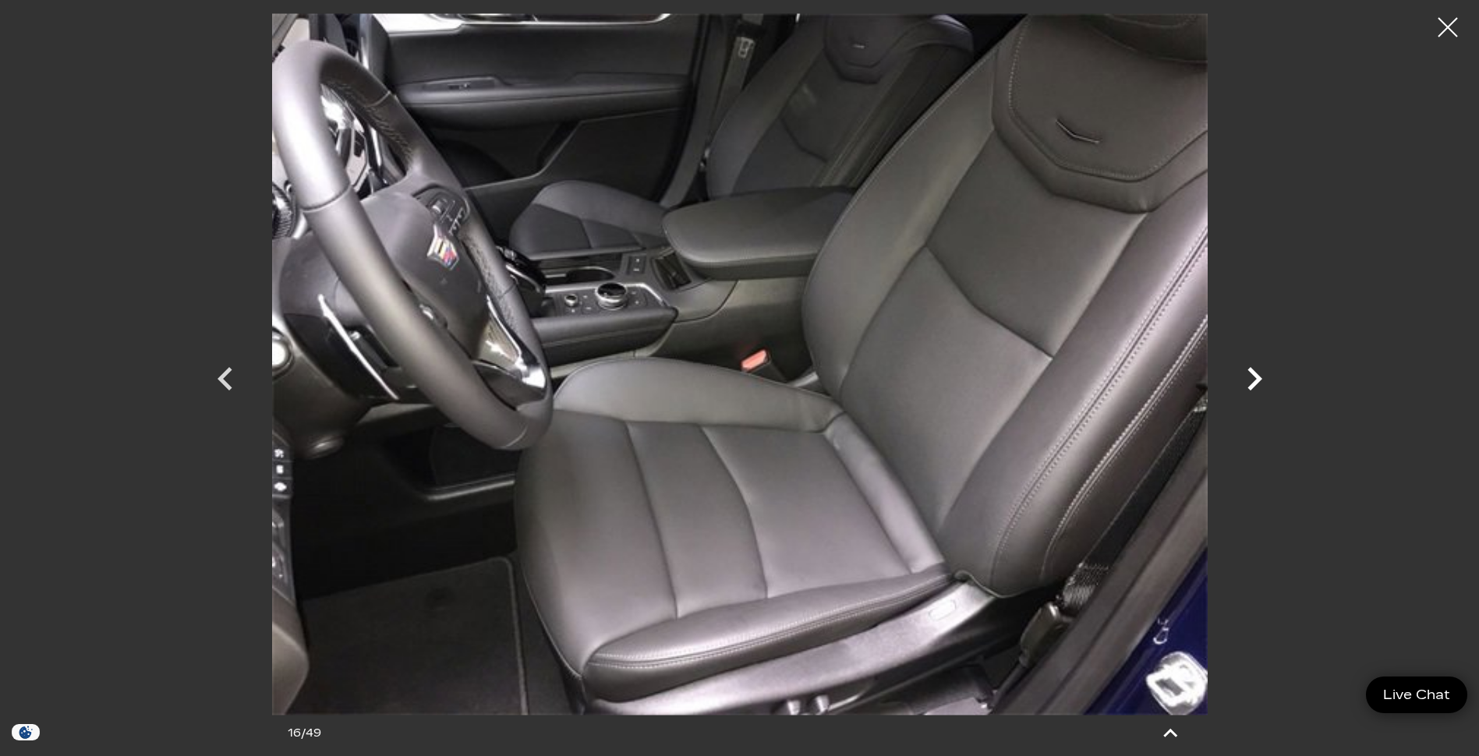
click at [1257, 377] on icon "Next" at bounding box center [1254, 378] width 15 height 23
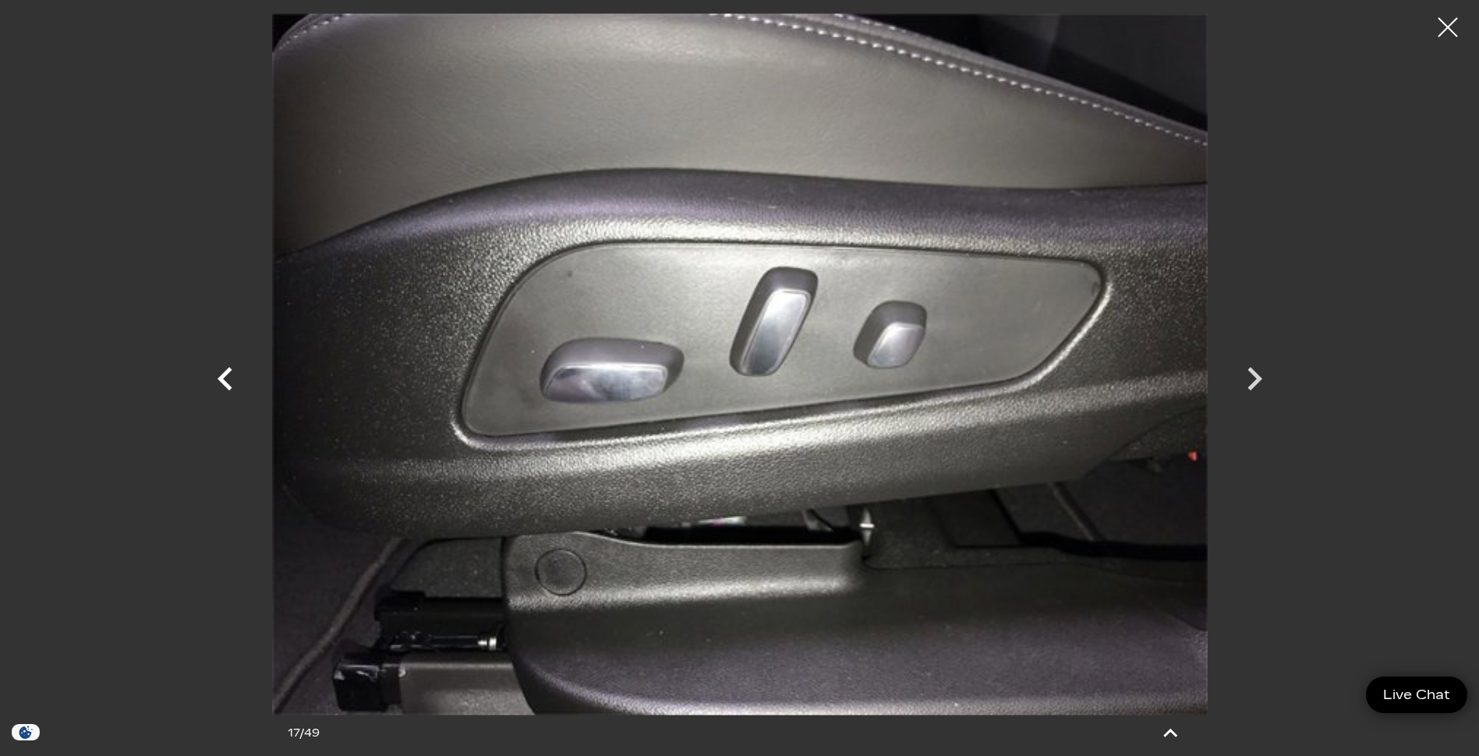
click at [205, 380] on icon "Previous" at bounding box center [225, 379] width 47 height 47
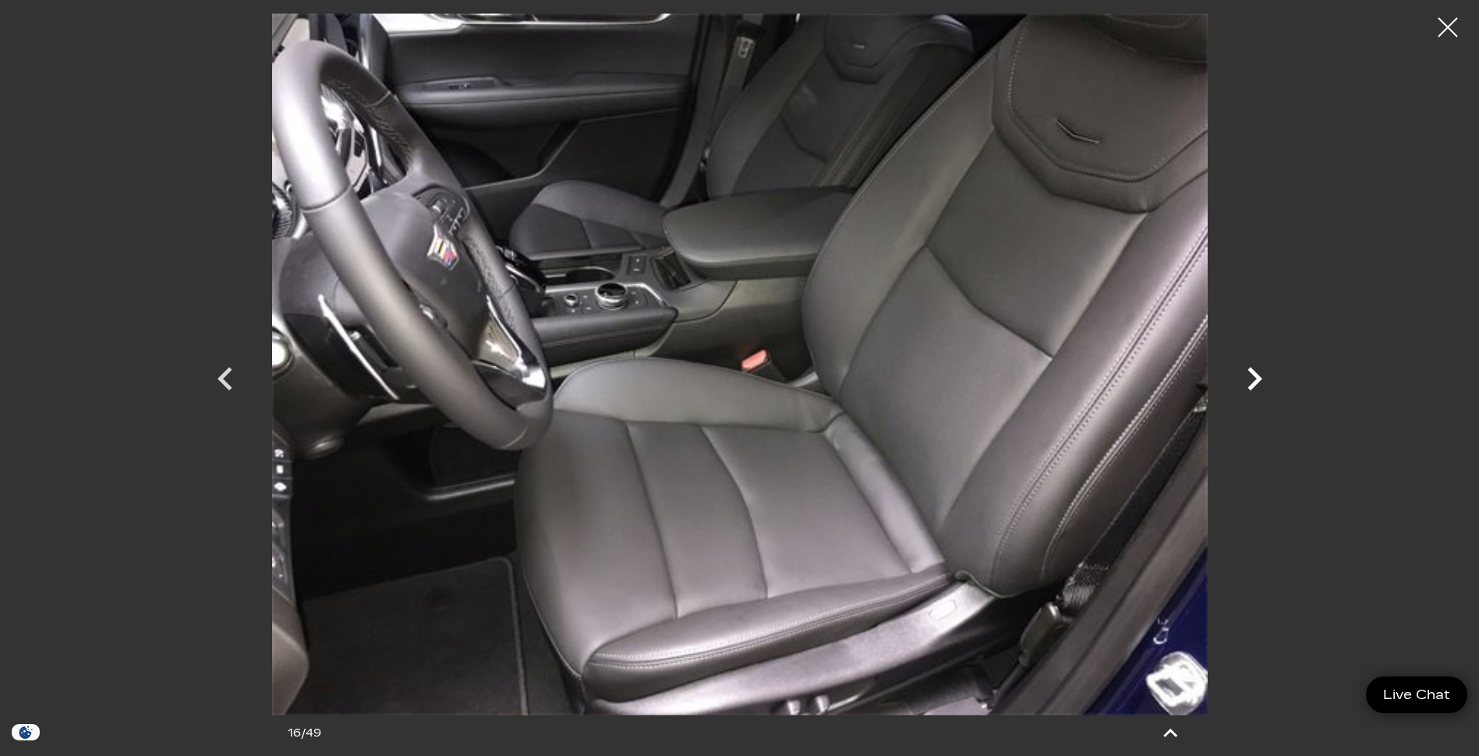
click at [1254, 380] on icon "Next" at bounding box center [1254, 379] width 47 height 47
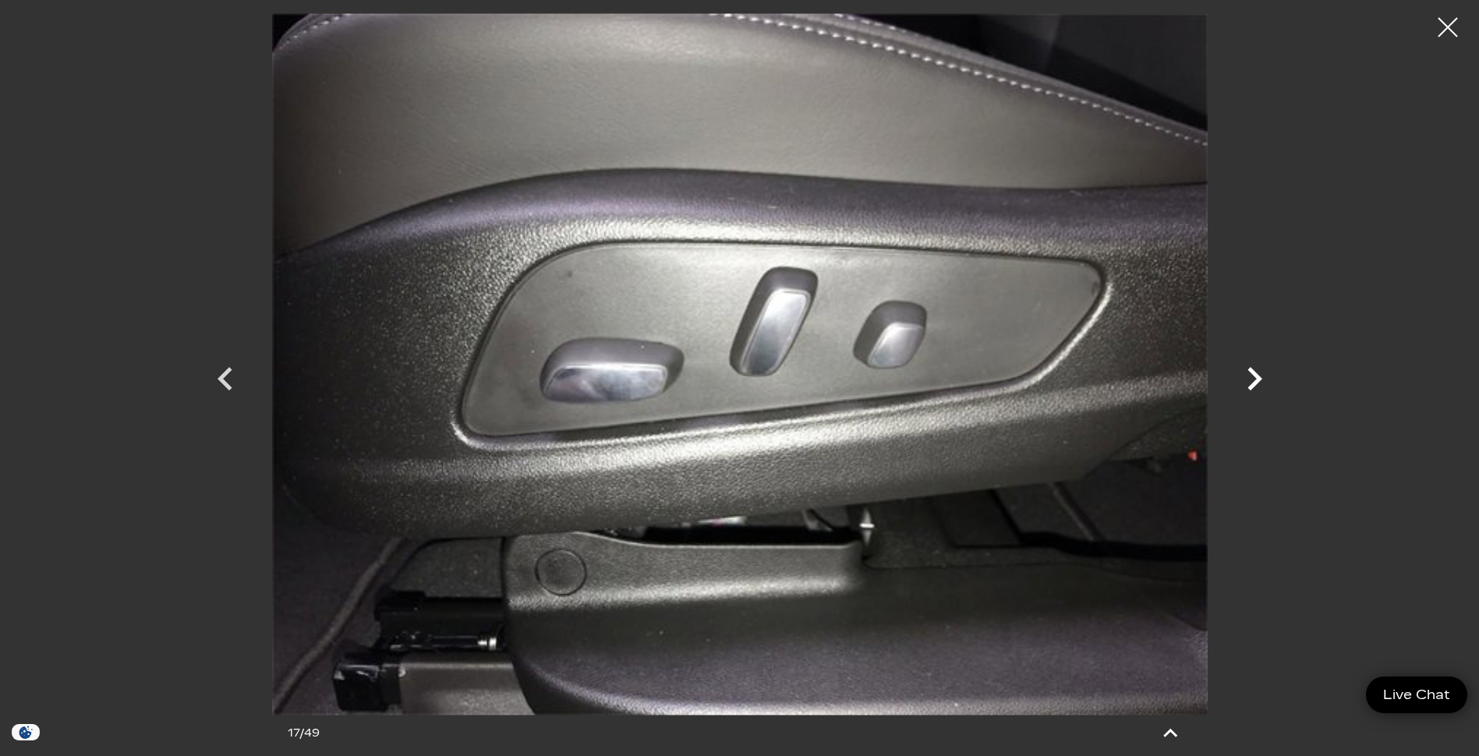
click at [1254, 380] on icon "Next" at bounding box center [1254, 379] width 47 height 47
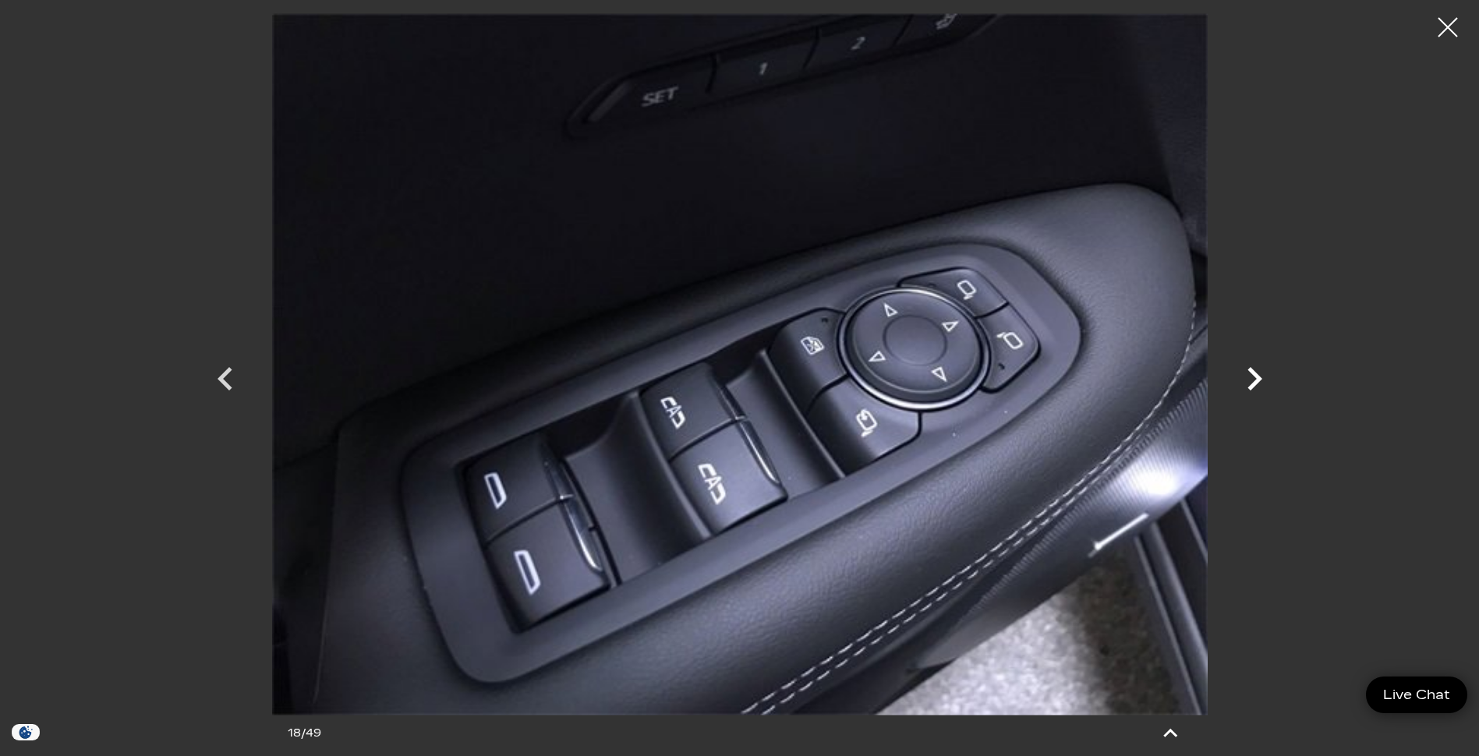
click at [1254, 380] on icon "Next" at bounding box center [1254, 379] width 47 height 47
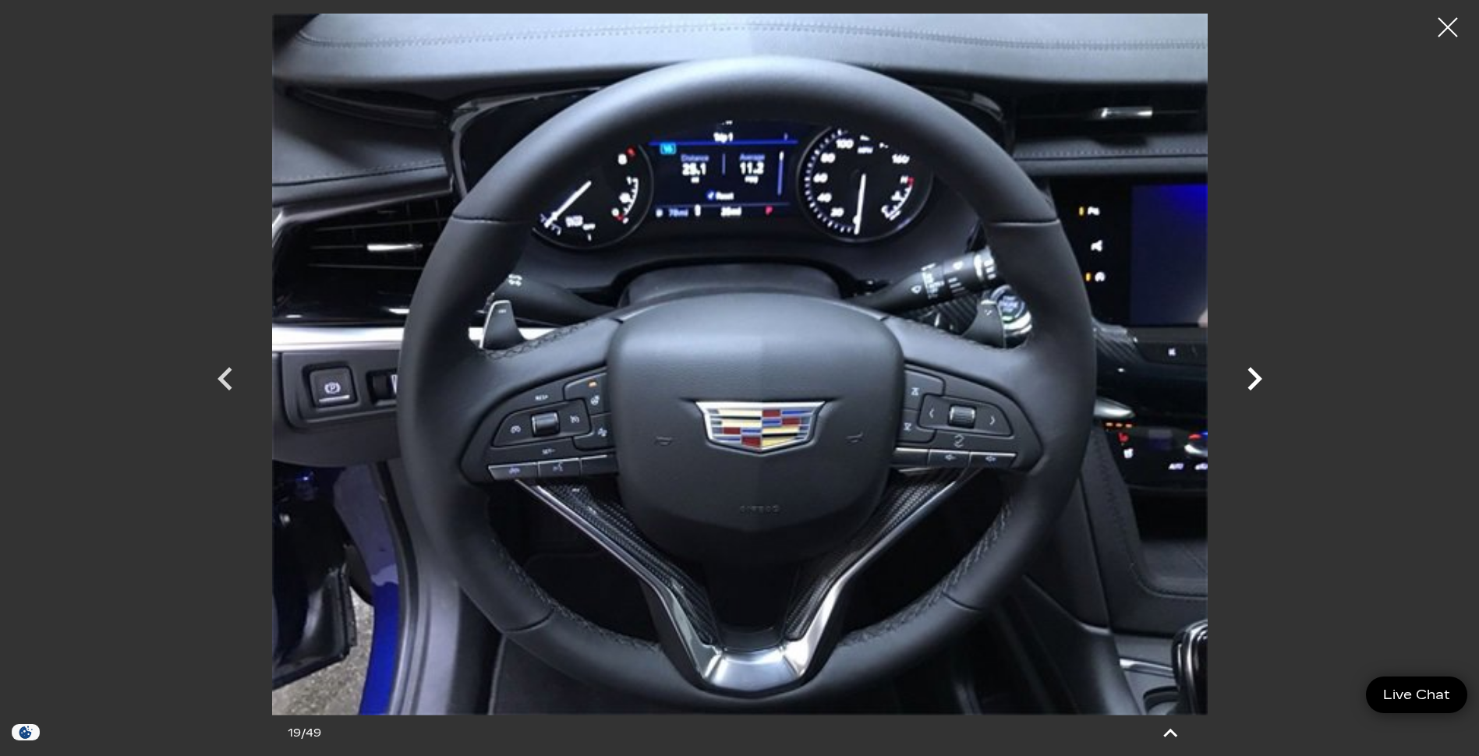
click at [1254, 380] on icon "Next" at bounding box center [1254, 379] width 47 height 47
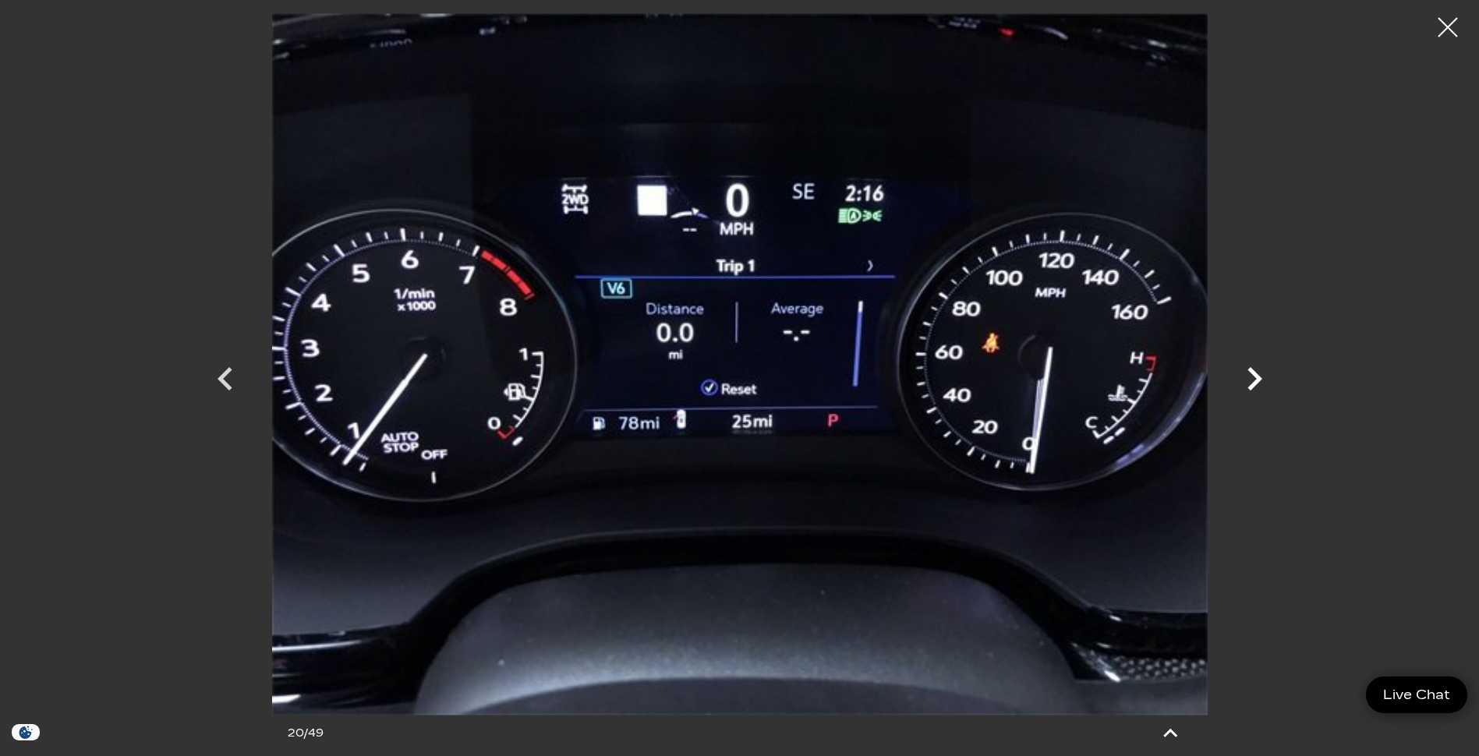
click at [1254, 380] on icon "Next" at bounding box center [1254, 379] width 47 height 47
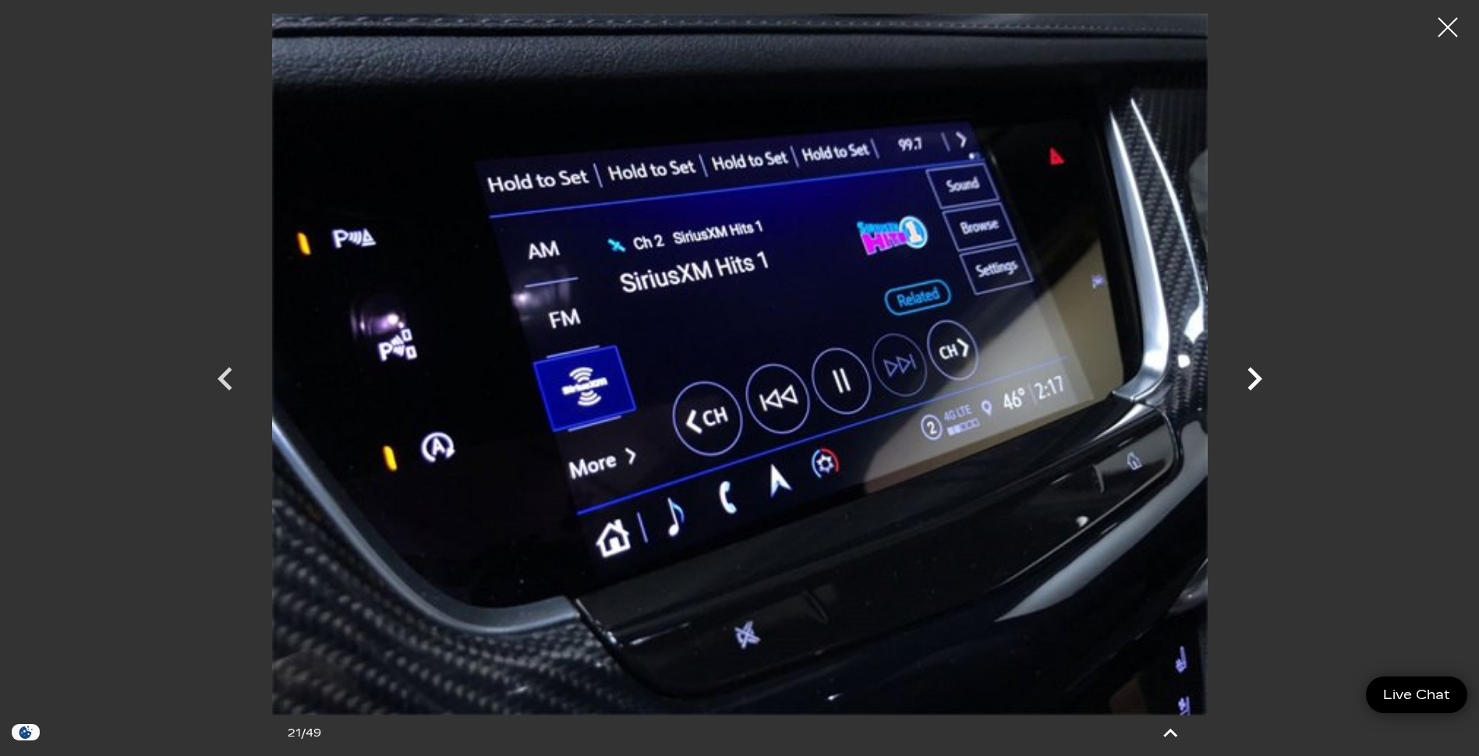
click at [1254, 380] on icon "Next" at bounding box center [1254, 379] width 47 height 47
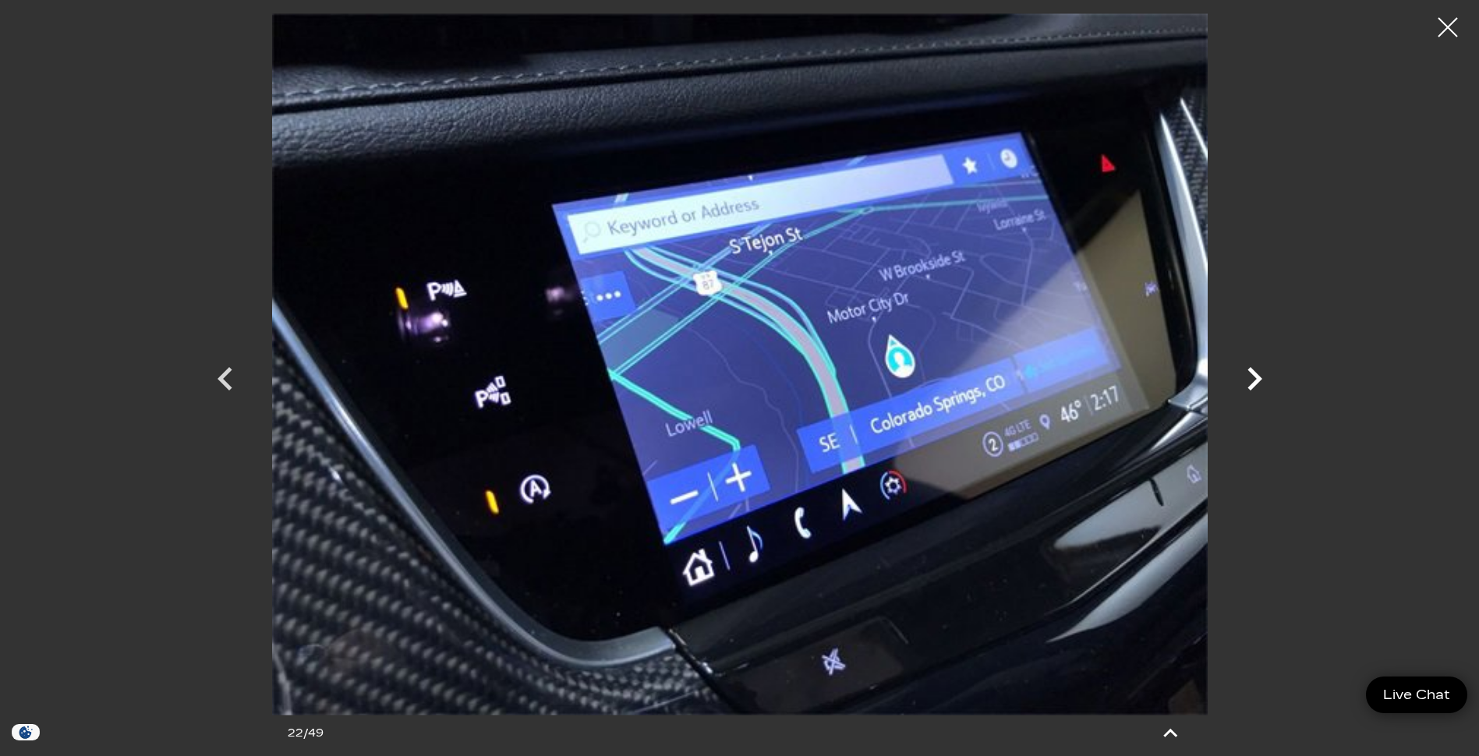
click at [1254, 380] on icon "Next" at bounding box center [1254, 379] width 47 height 47
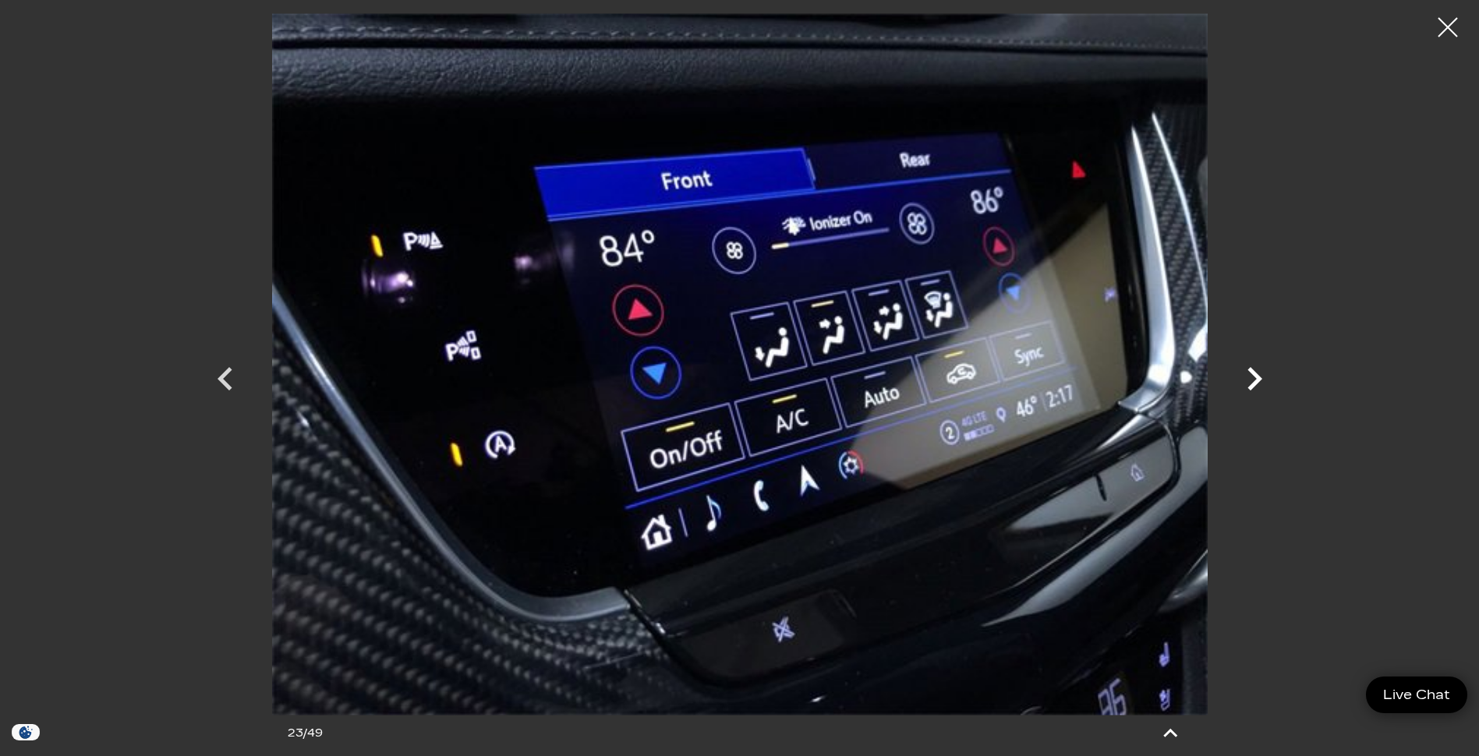
click at [1254, 380] on icon "Next" at bounding box center [1254, 379] width 47 height 47
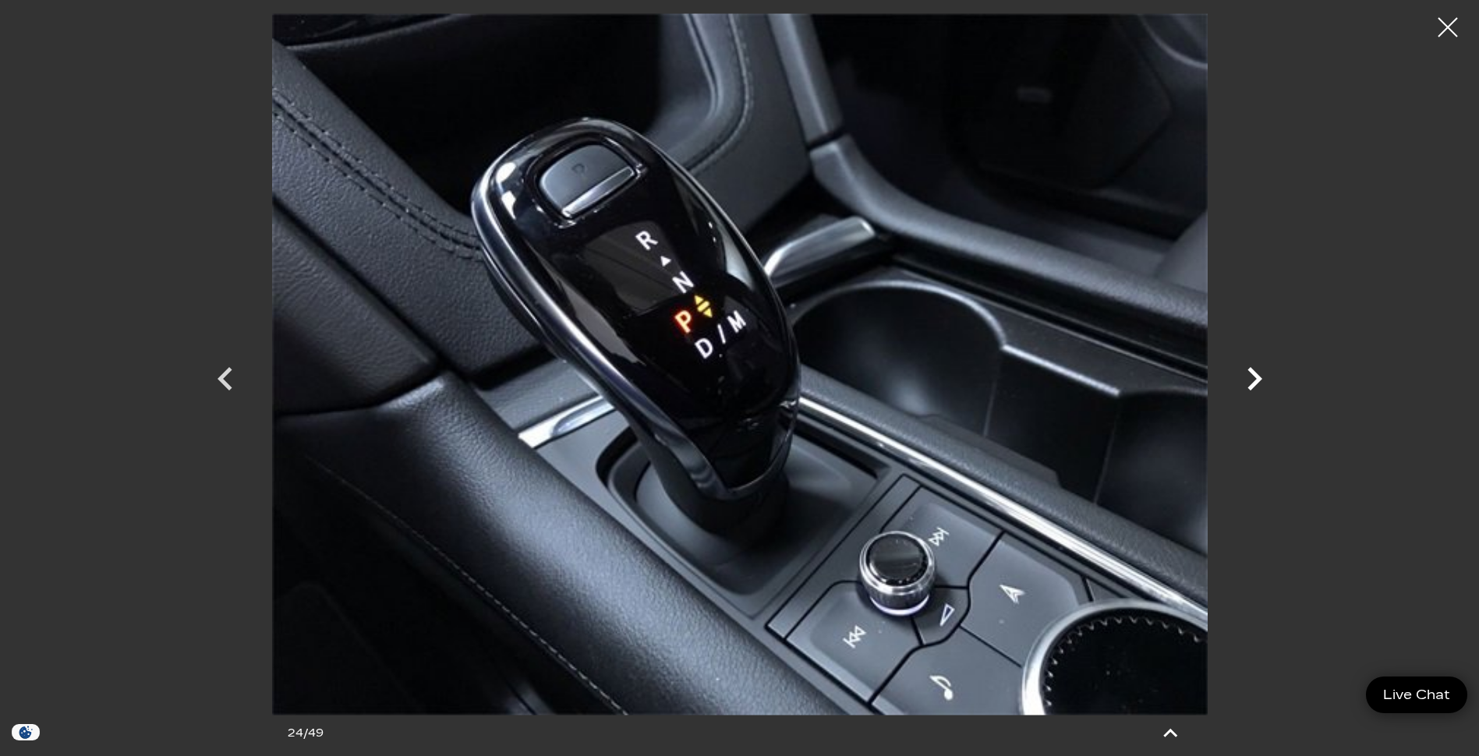
click at [1254, 380] on icon "Next" at bounding box center [1254, 379] width 47 height 47
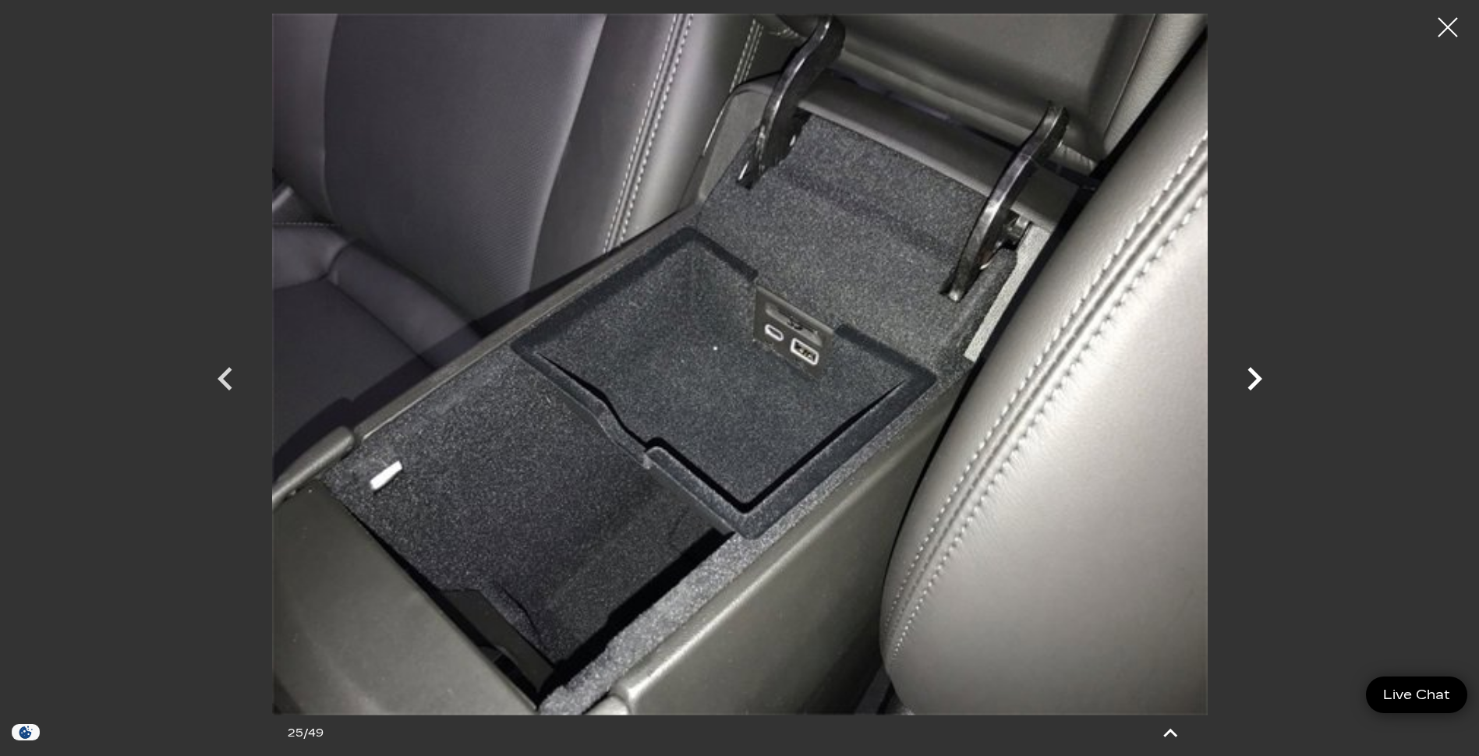
click at [1254, 380] on icon "Next" at bounding box center [1254, 379] width 47 height 47
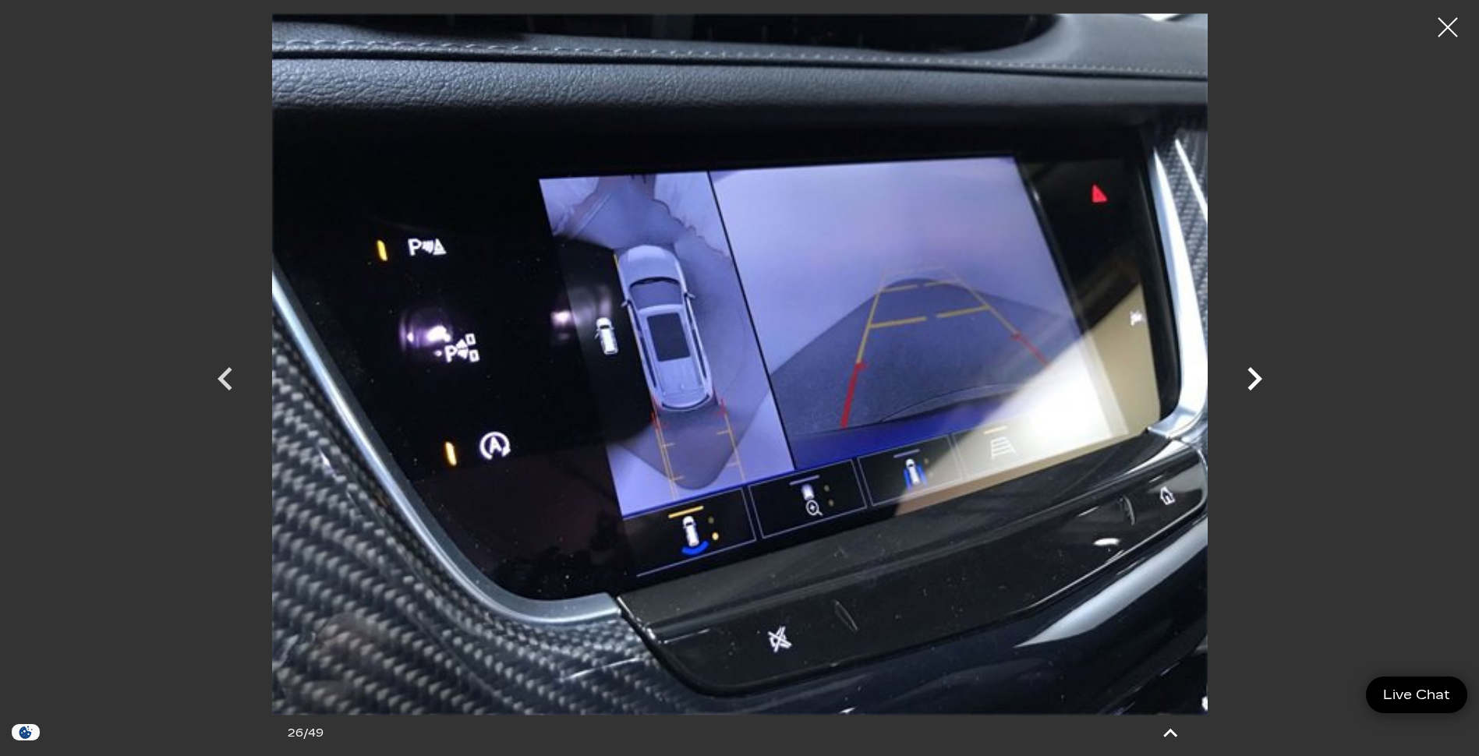
click at [1254, 380] on icon "Next" at bounding box center [1254, 379] width 47 height 47
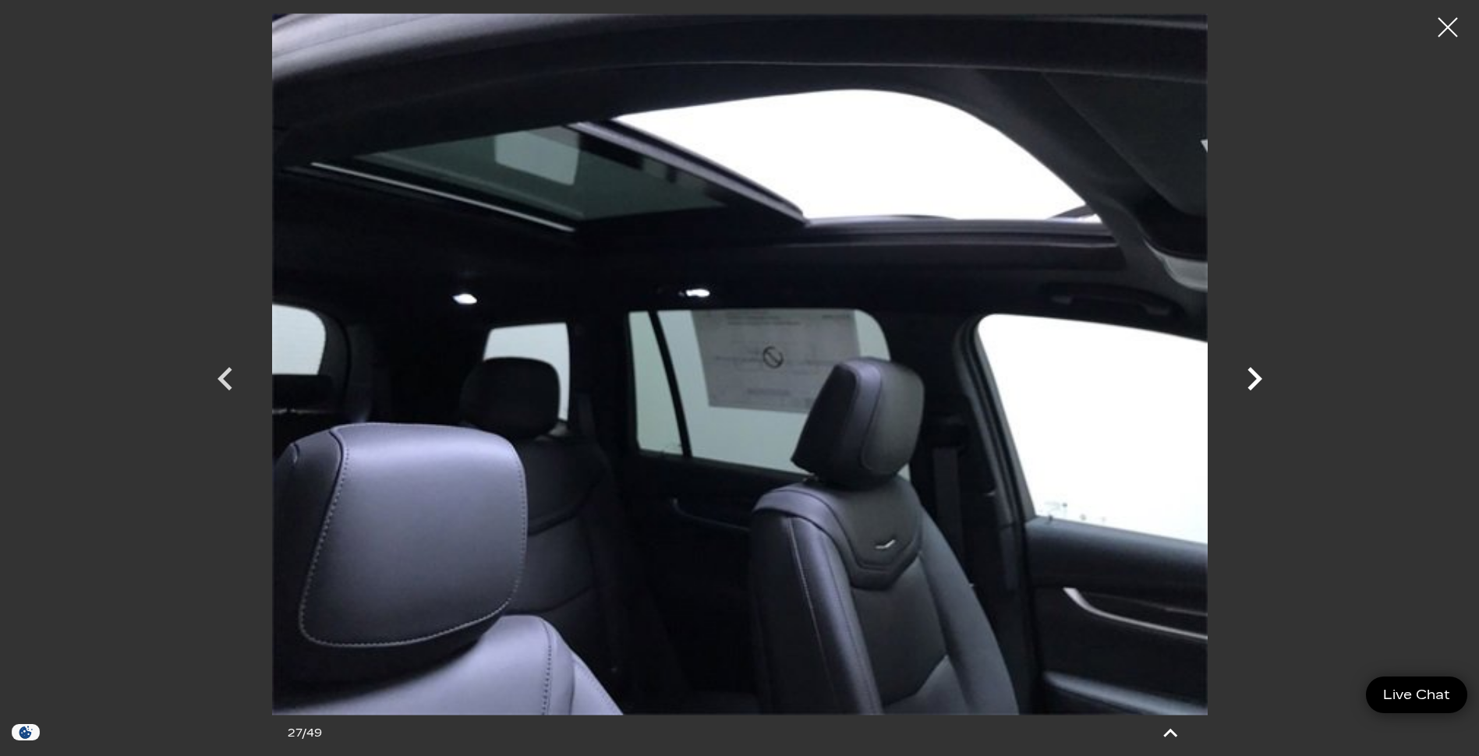
click at [1254, 380] on icon "Next" at bounding box center [1254, 379] width 47 height 47
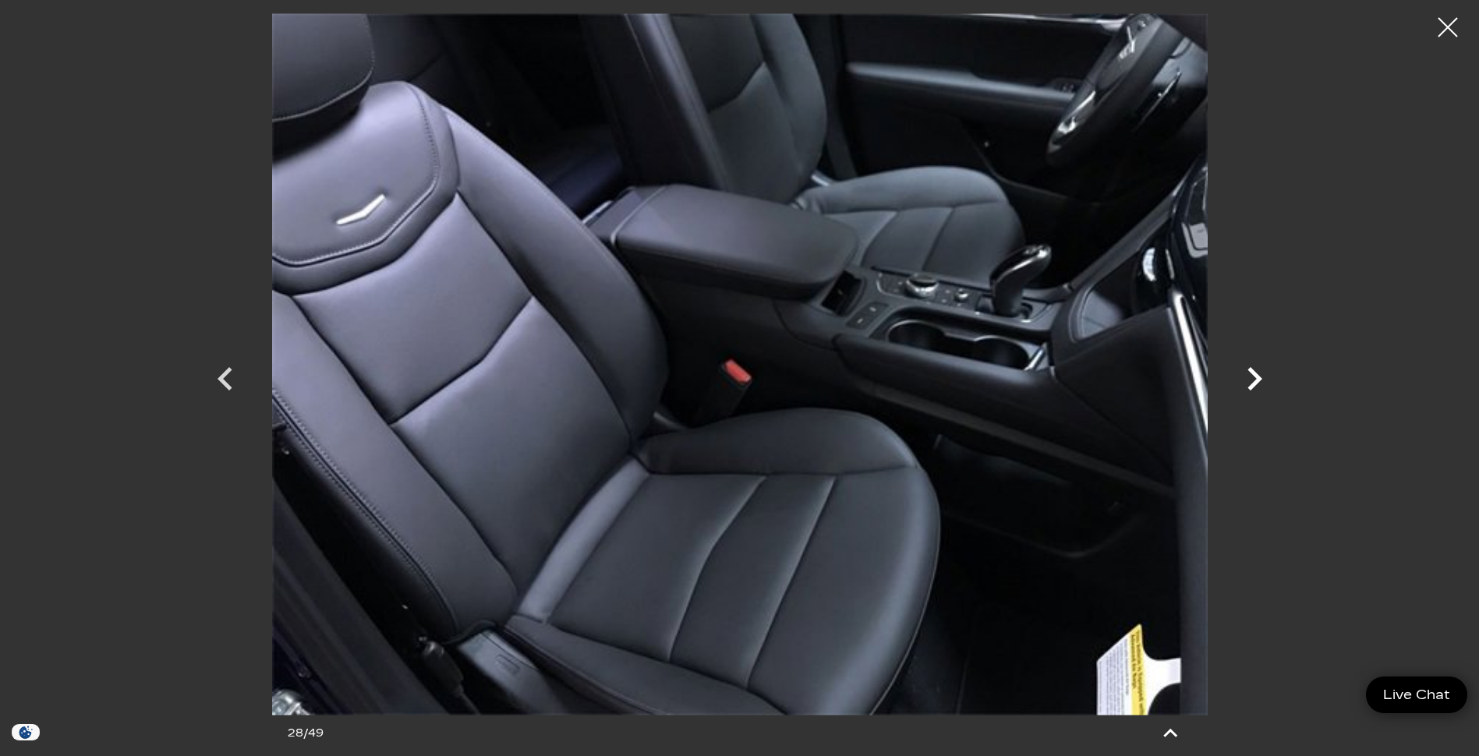
click at [1254, 380] on icon "Next" at bounding box center [1254, 379] width 47 height 47
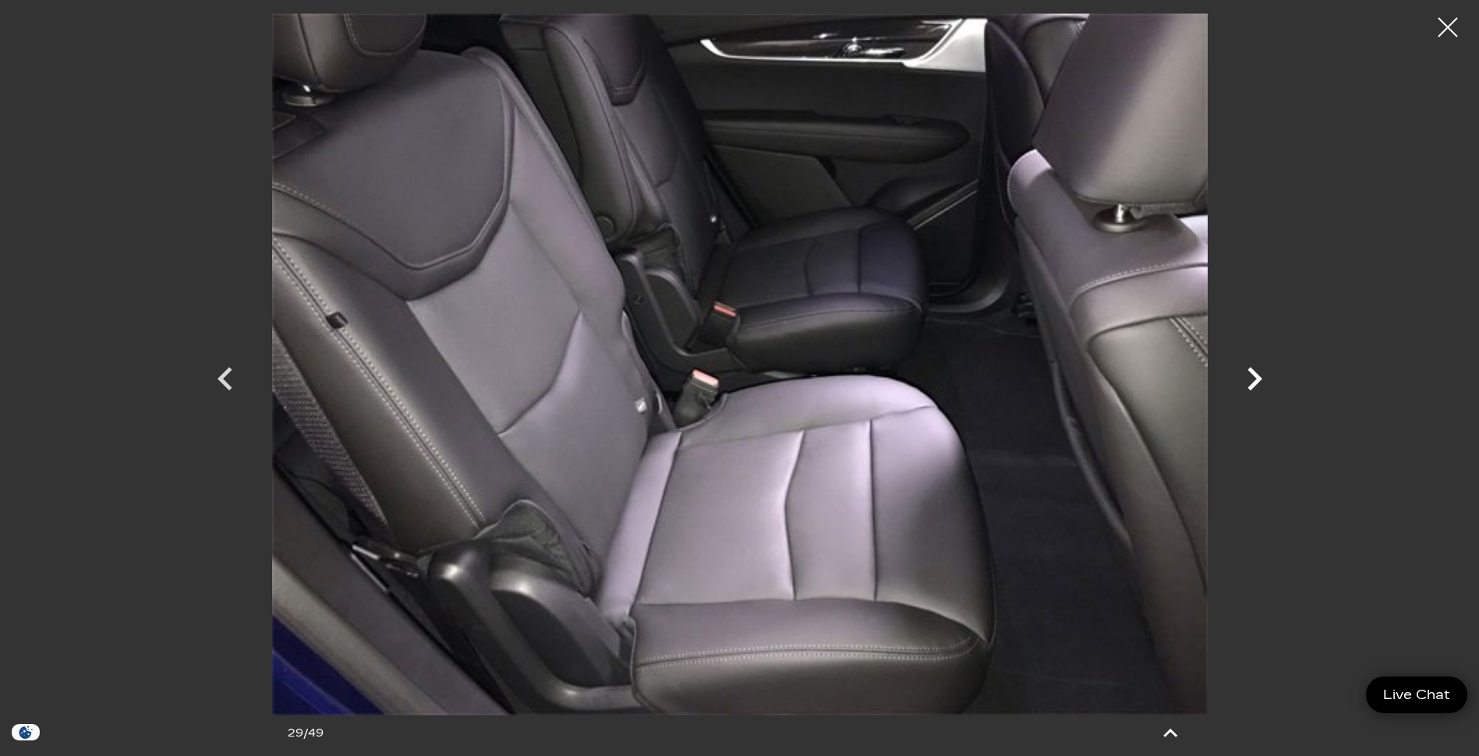
click at [1247, 380] on icon "Next" at bounding box center [1254, 379] width 47 height 47
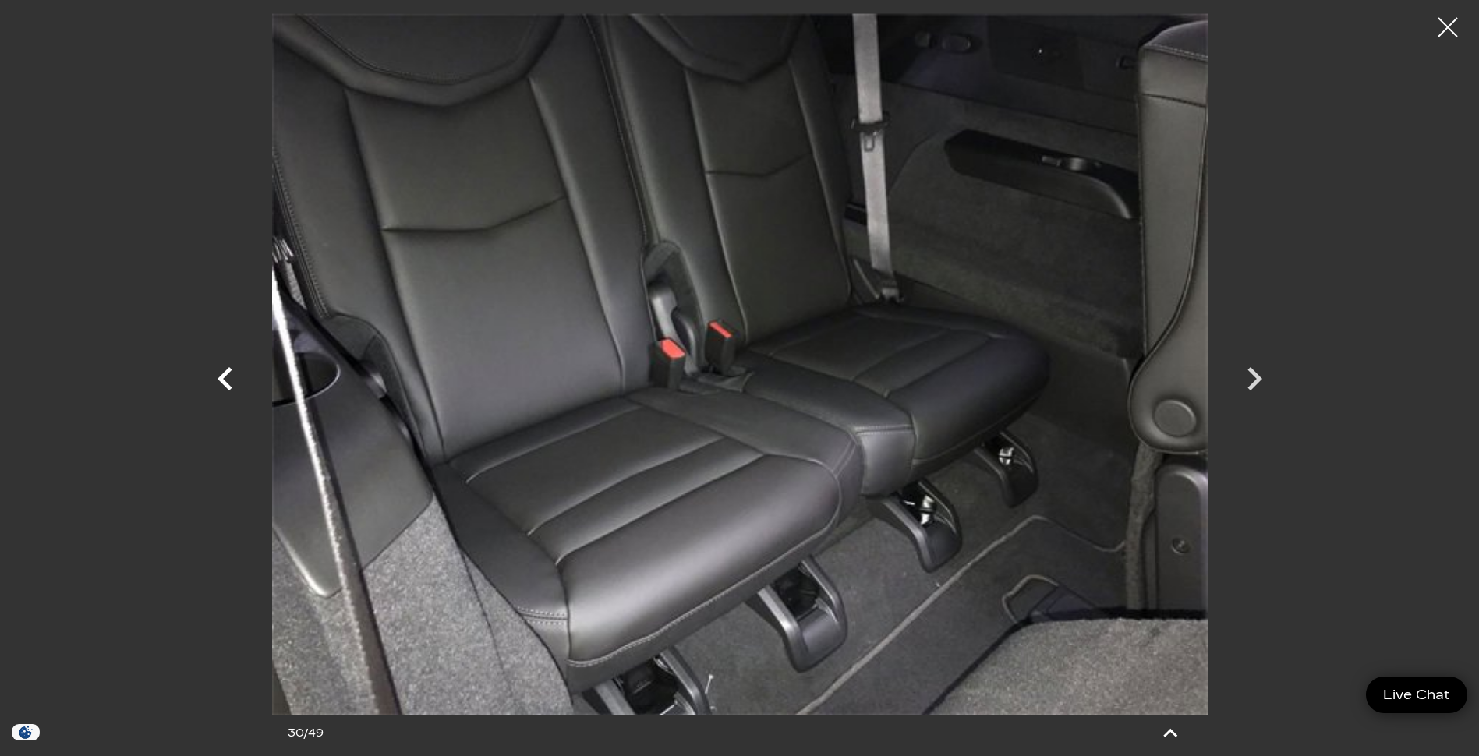
click at [219, 383] on icon "Previous" at bounding box center [225, 379] width 47 height 47
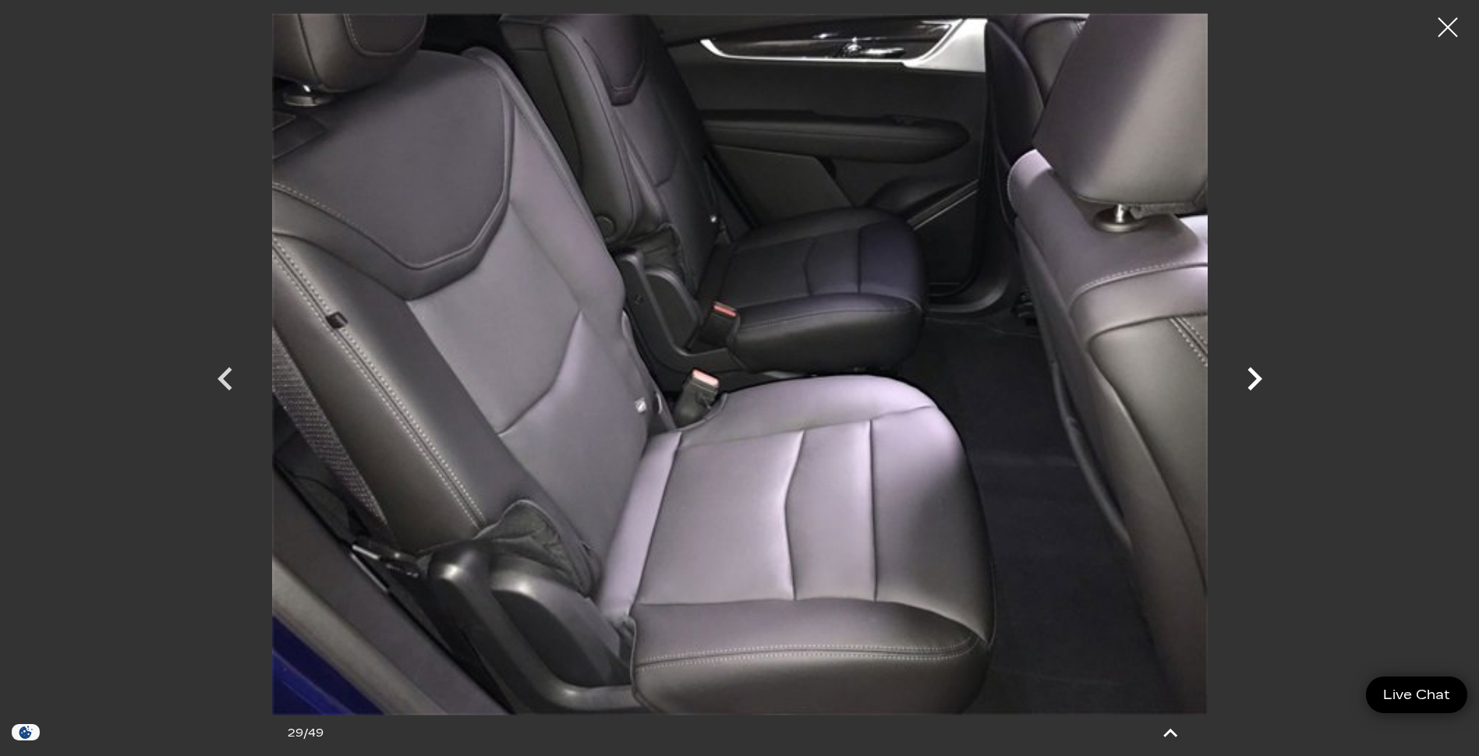
click at [1251, 375] on icon "Next" at bounding box center [1254, 379] width 47 height 47
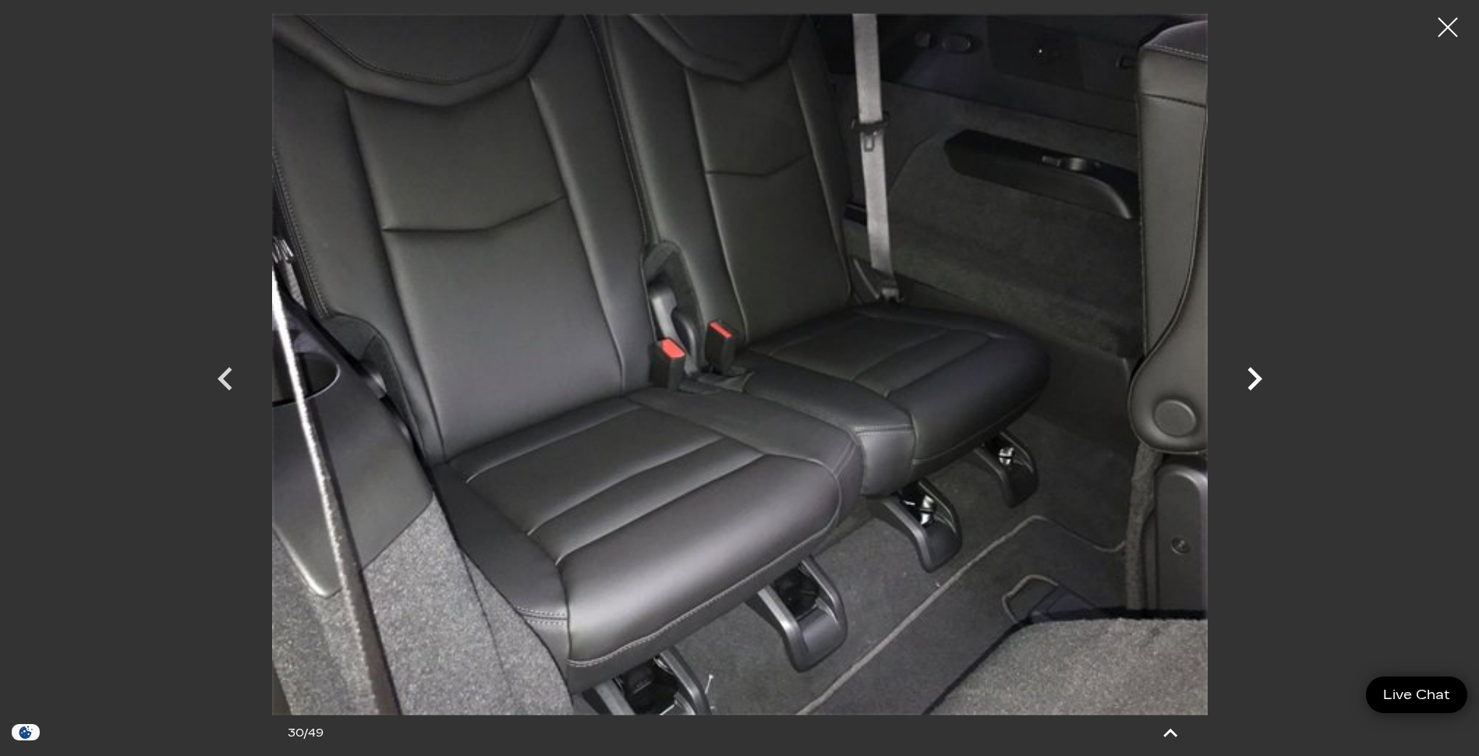
click at [1251, 376] on icon "Next" at bounding box center [1254, 379] width 47 height 47
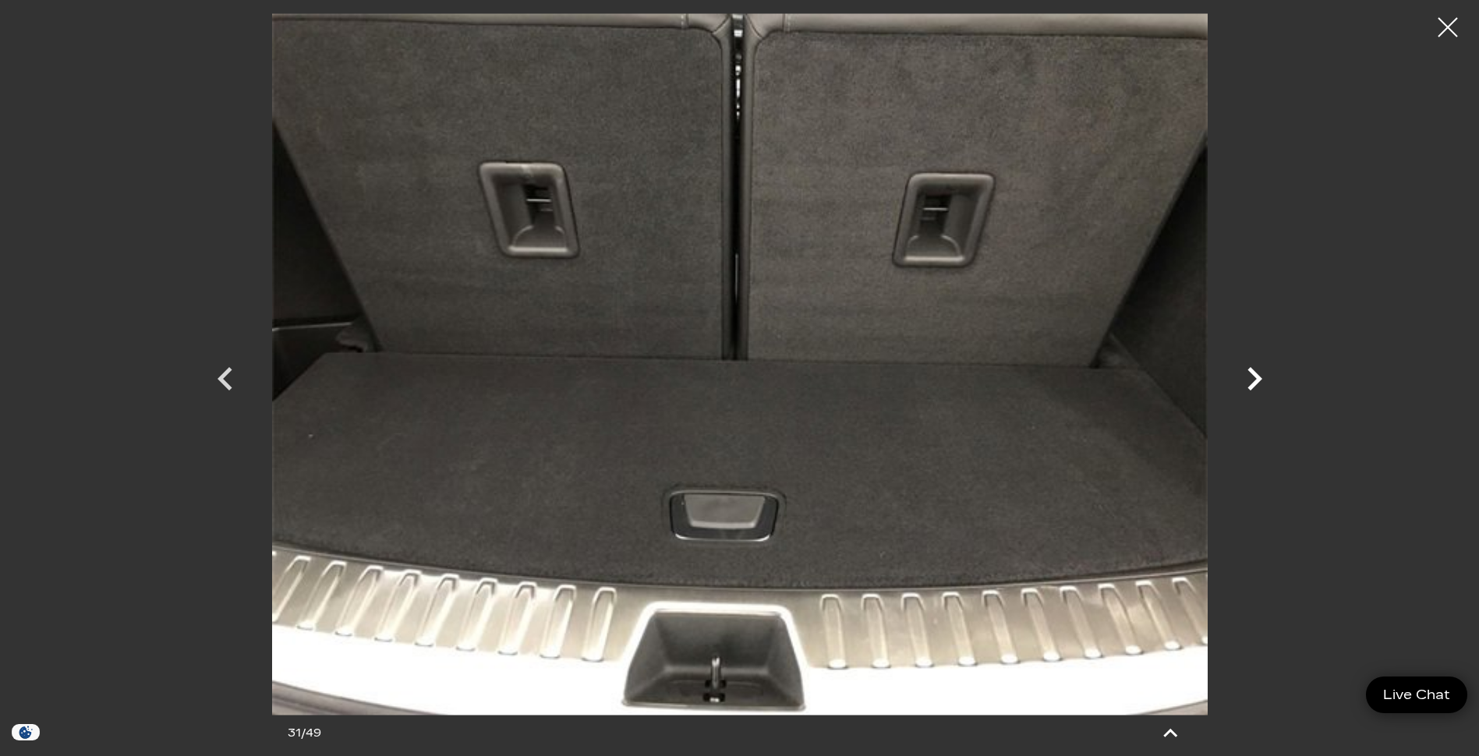
click at [1251, 376] on icon "Next" at bounding box center [1254, 379] width 47 height 47
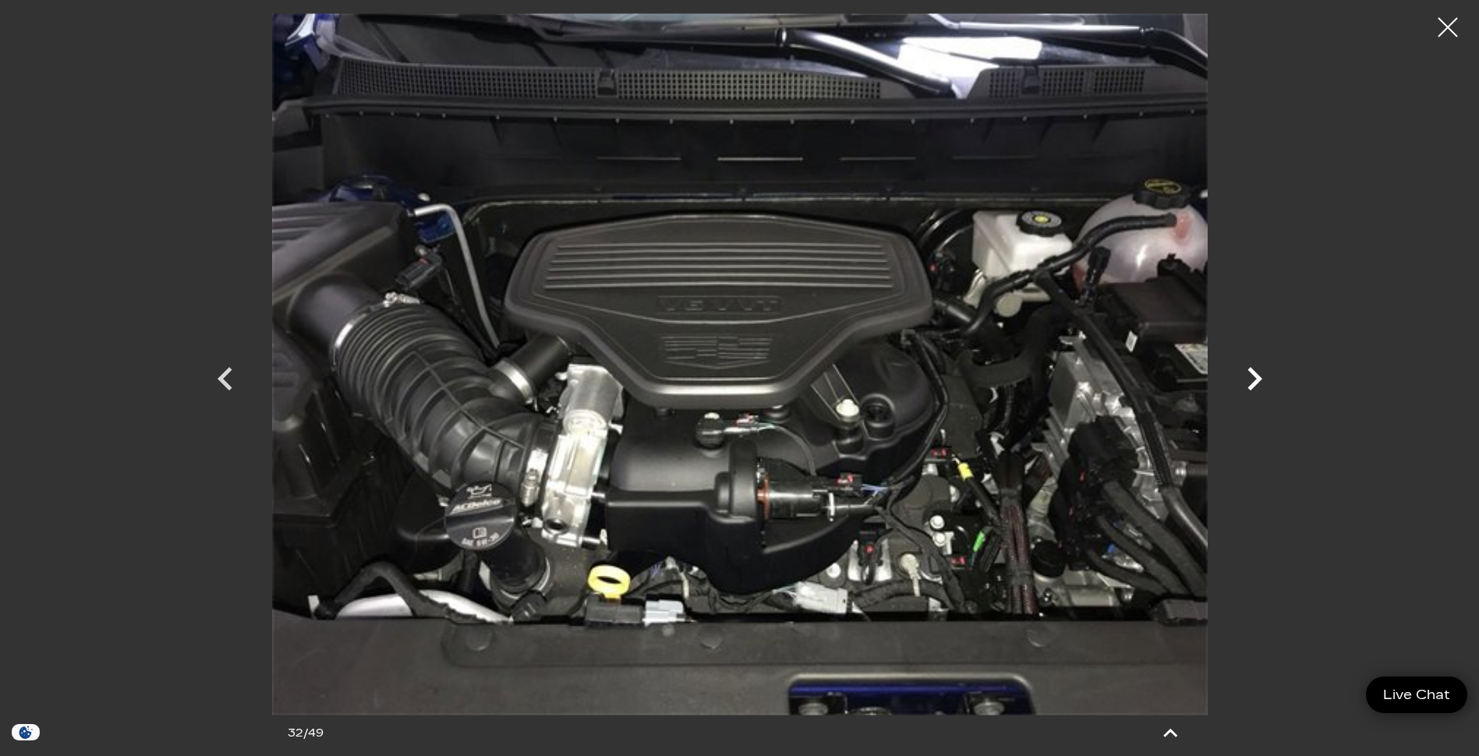
click at [1258, 378] on icon "Next" at bounding box center [1254, 378] width 15 height 23
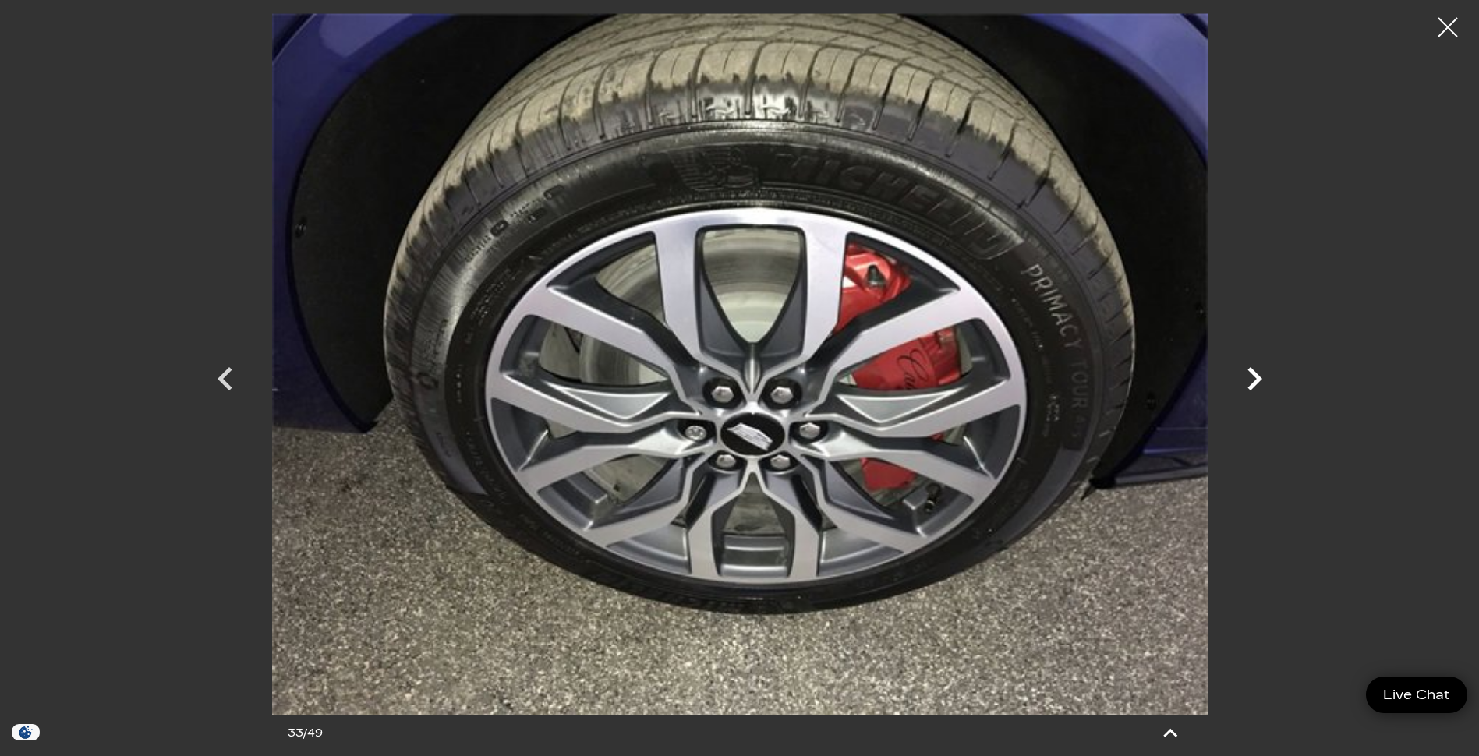
click at [1258, 383] on icon "Next" at bounding box center [1254, 378] width 15 height 23
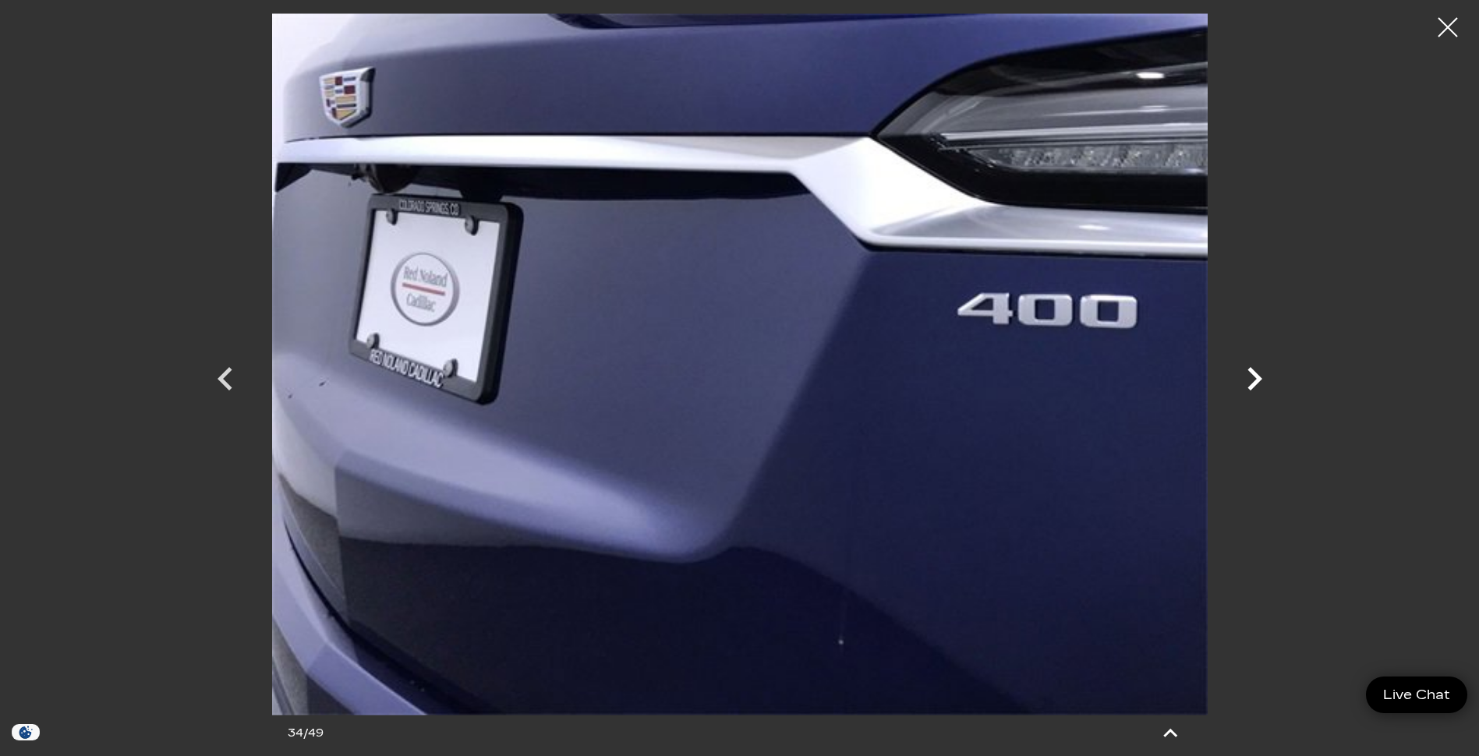
click at [1258, 383] on icon "Next" at bounding box center [1254, 378] width 15 height 23
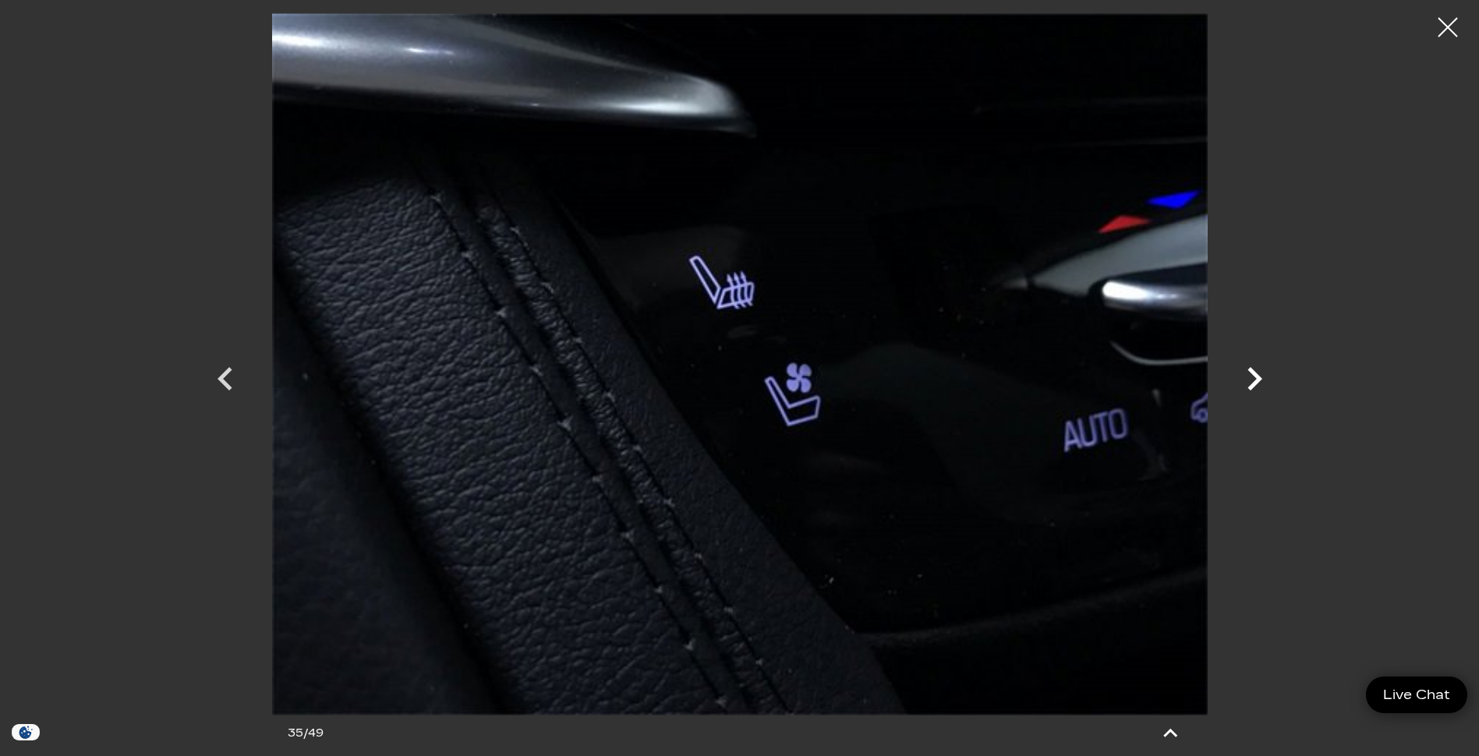
click at [1258, 383] on icon "Next" at bounding box center [1254, 378] width 15 height 23
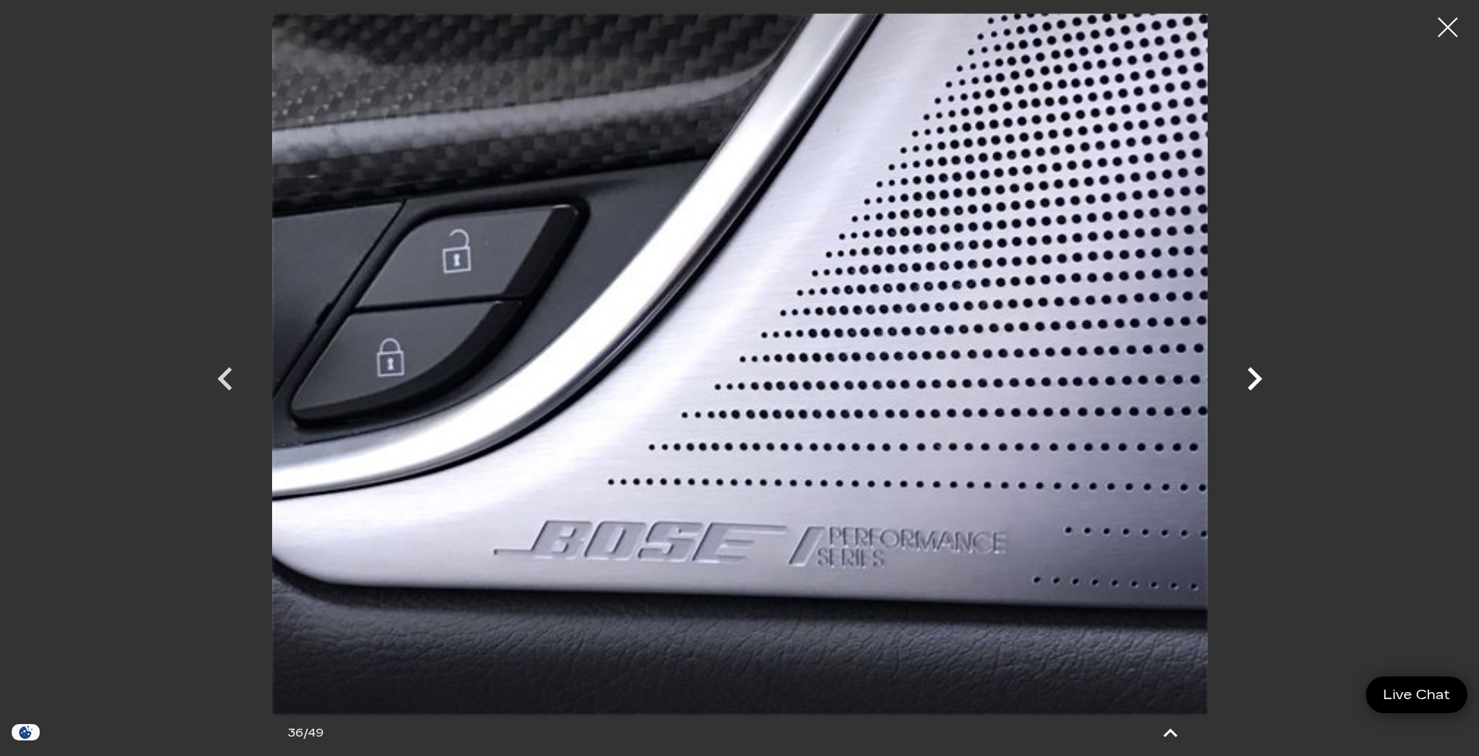
click at [1247, 377] on icon "Next" at bounding box center [1254, 379] width 47 height 47
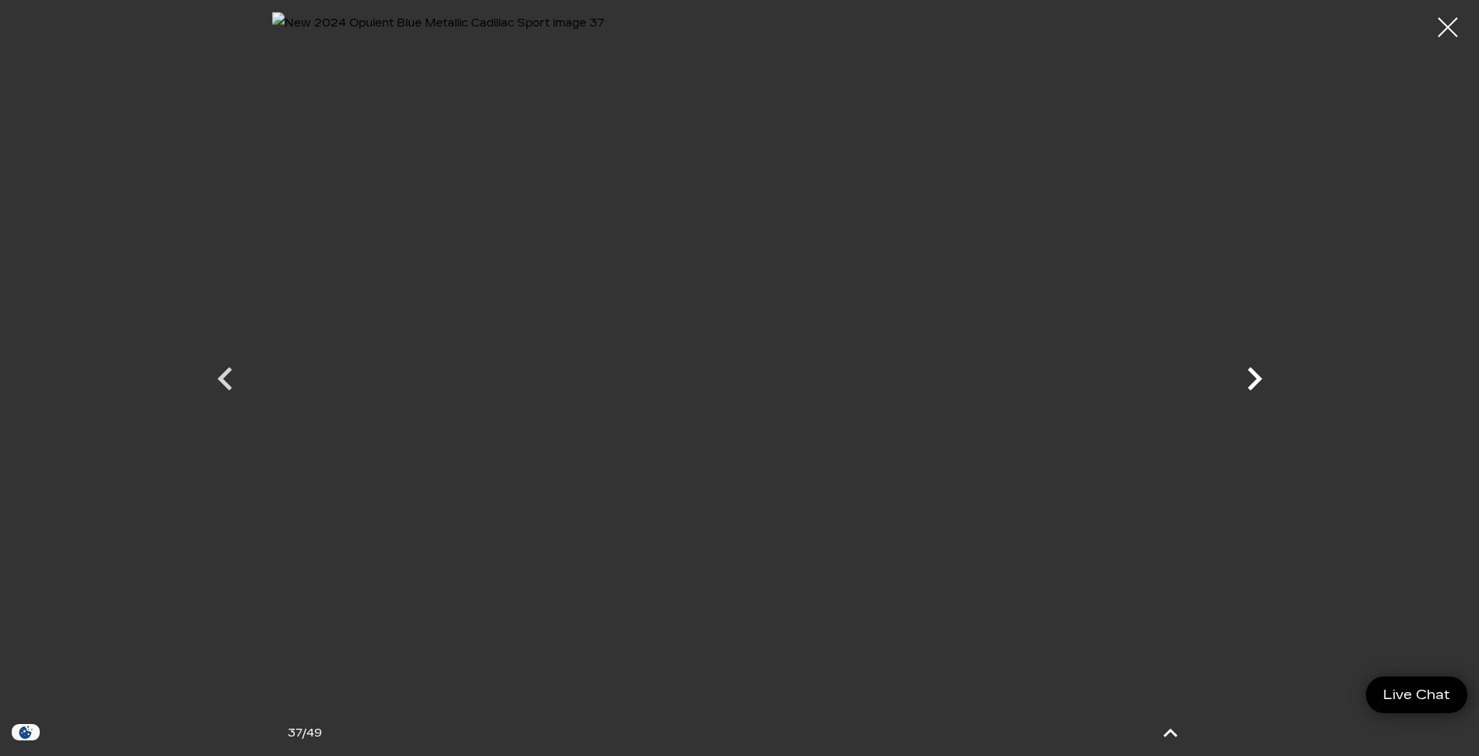
click at [1244, 374] on icon "Next" at bounding box center [1254, 379] width 47 height 47
click at [1449, 27] on div at bounding box center [1447, 27] width 41 height 41
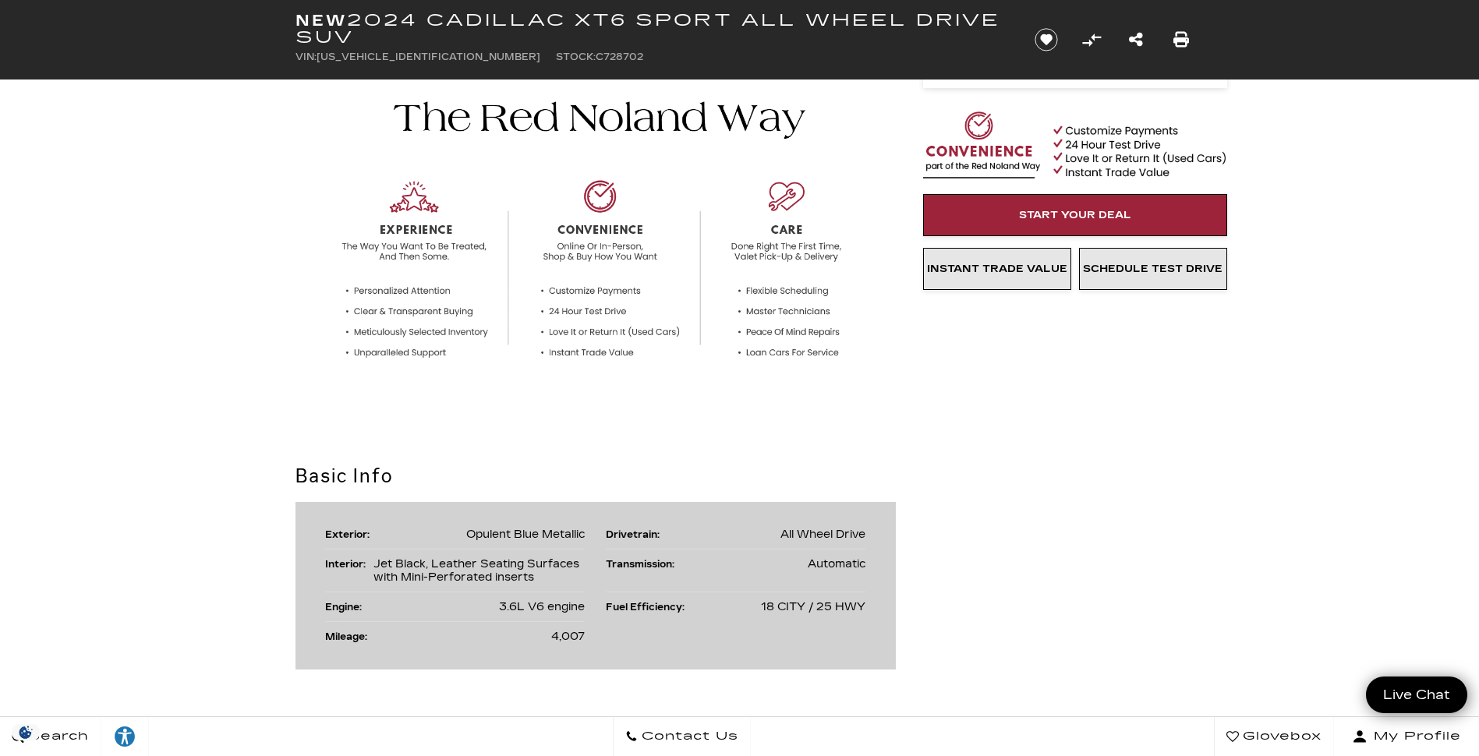
scroll to position [468, 0]
